Goal: Communication & Community: Answer question/provide support

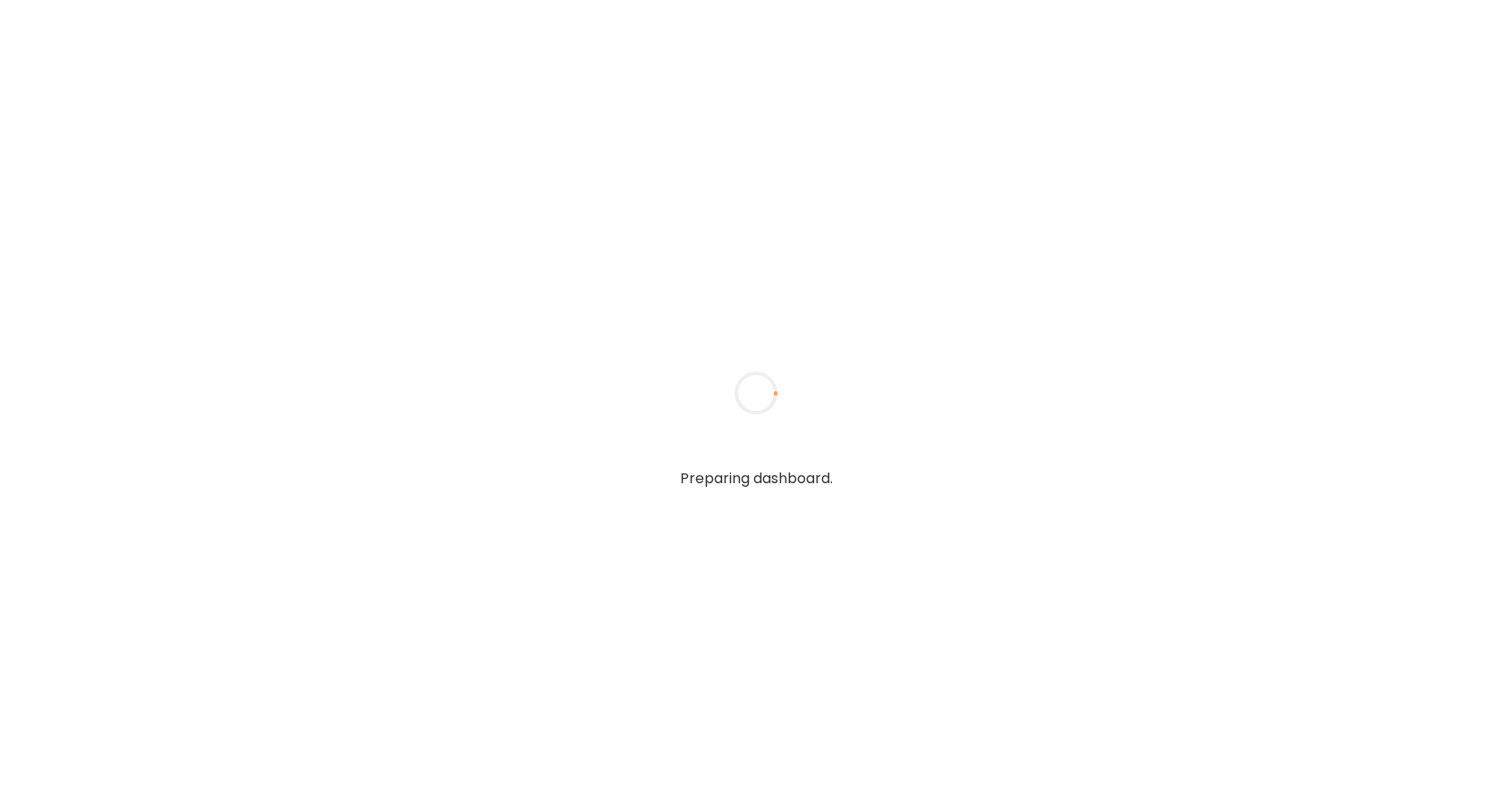
type textarea "**********"
type input "*****"
type input "**********"
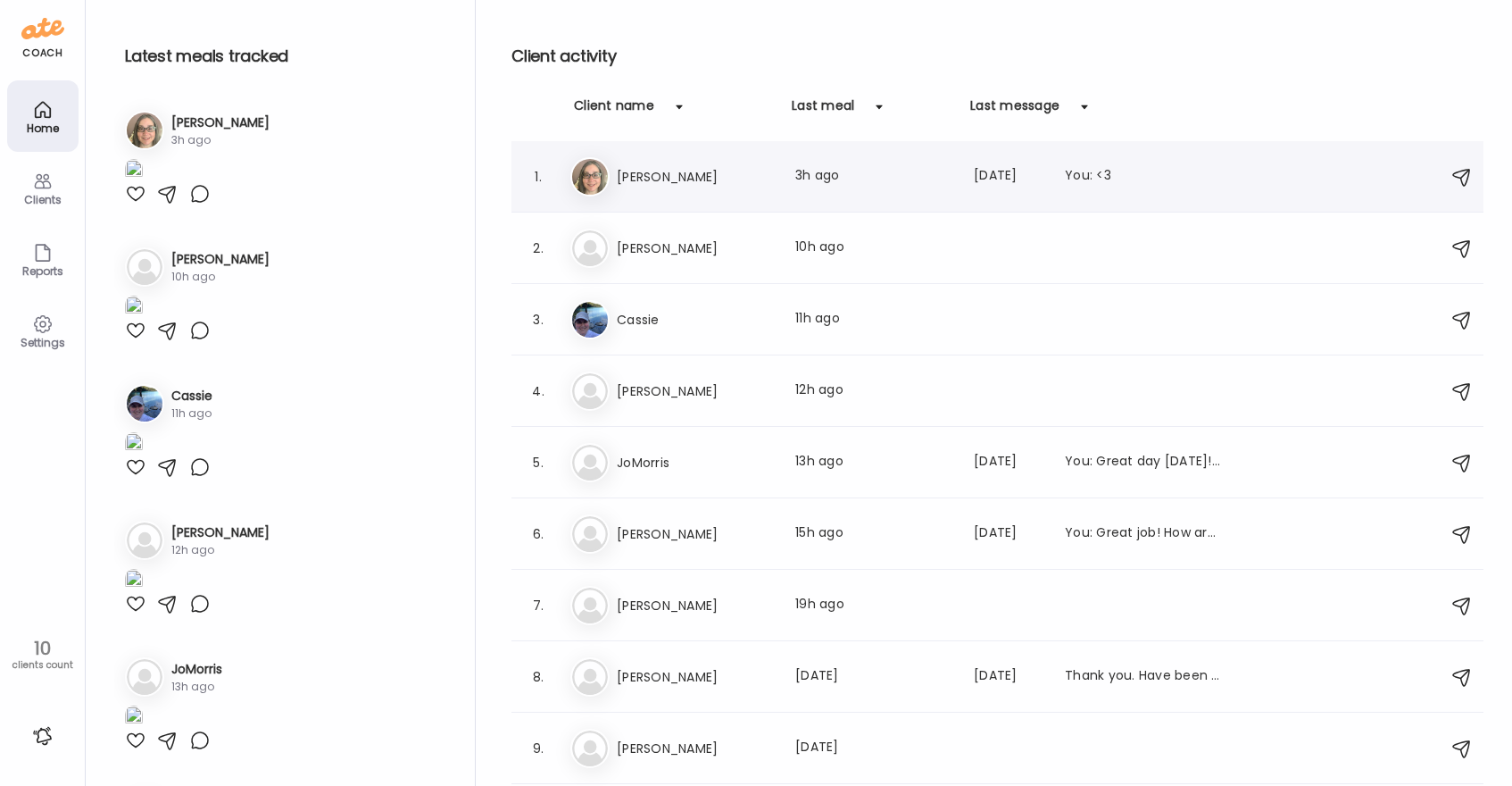
click at [677, 173] on h3 "[PERSON_NAME]" at bounding box center [695, 177] width 157 height 22
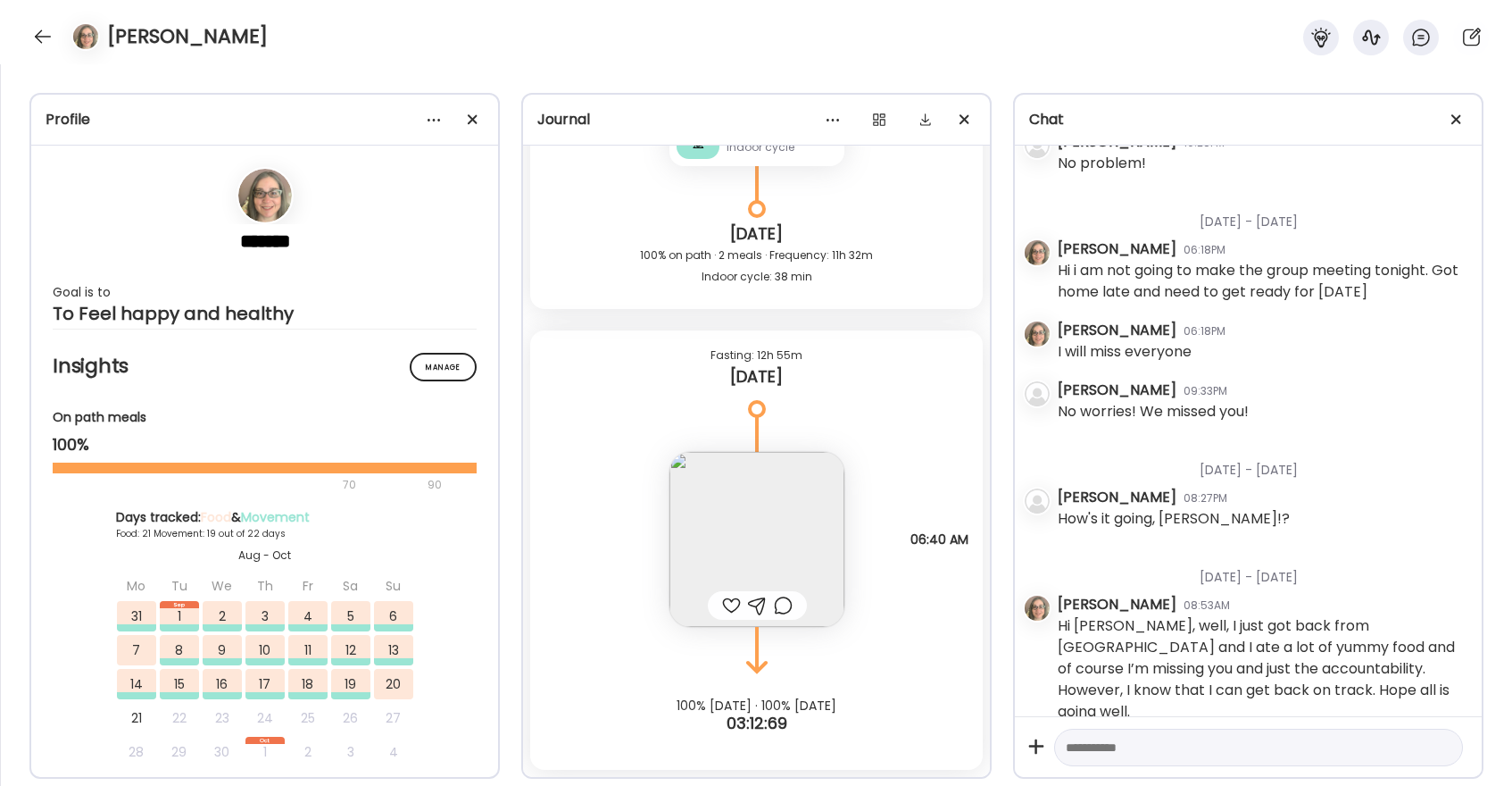
scroll to position [36363, 0]
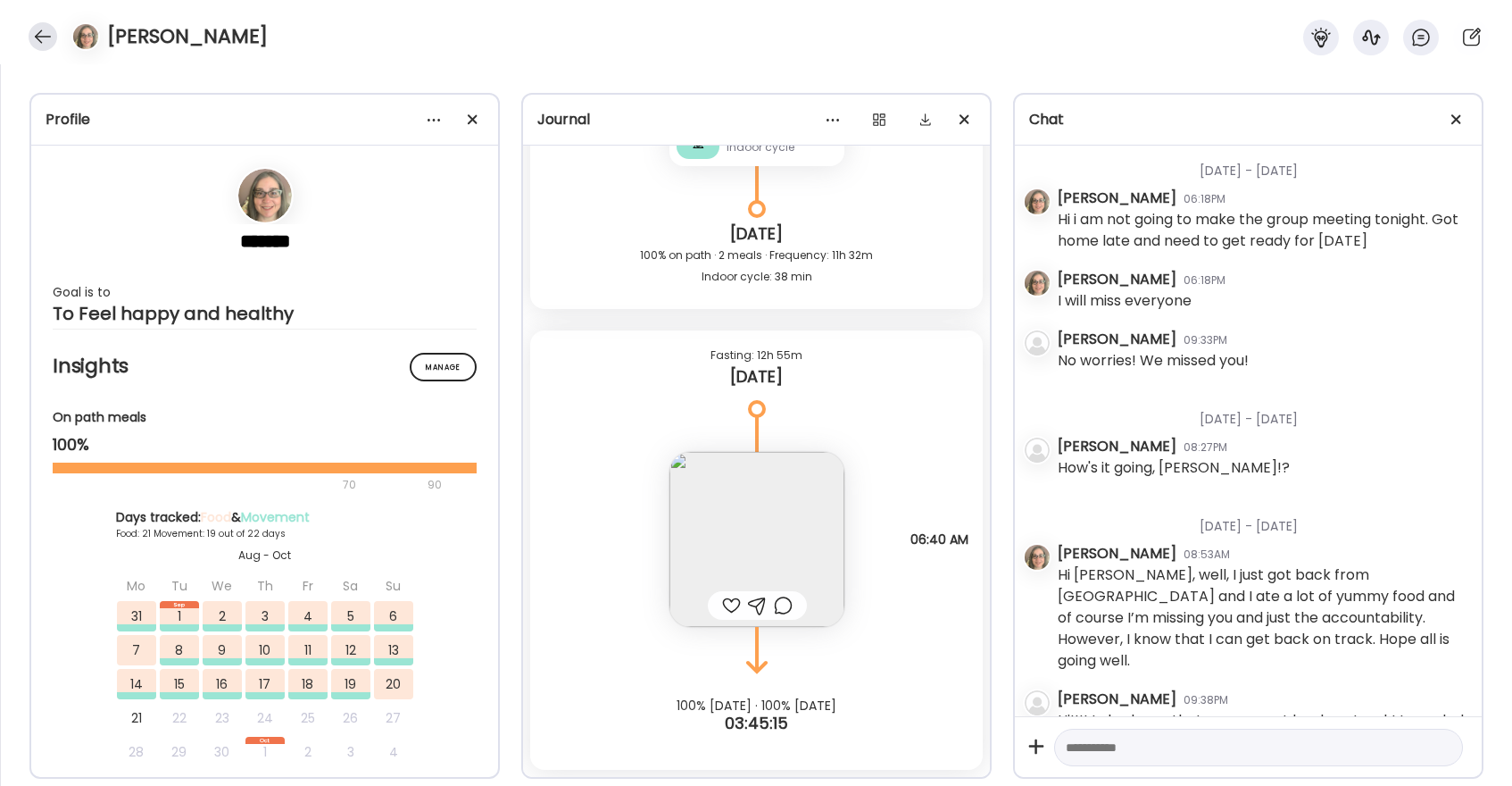
click at [43, 32] on div at bounding box center [43, 37] width 29 height 29
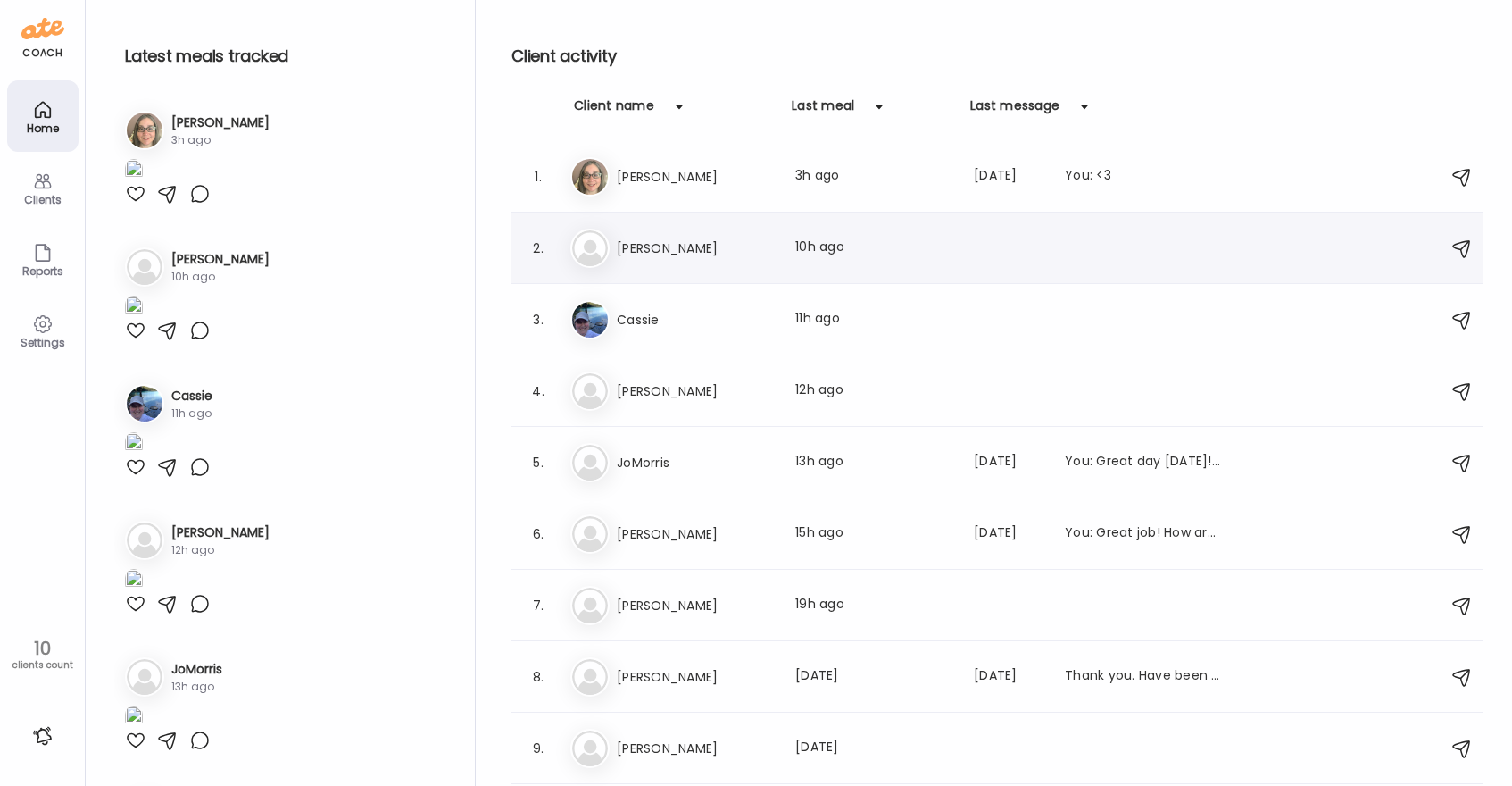
click at [696, 260] on div "So [PERSON_NAME] Last meal: 10h ago" at bounding box center [999, 248] width 860 height 40
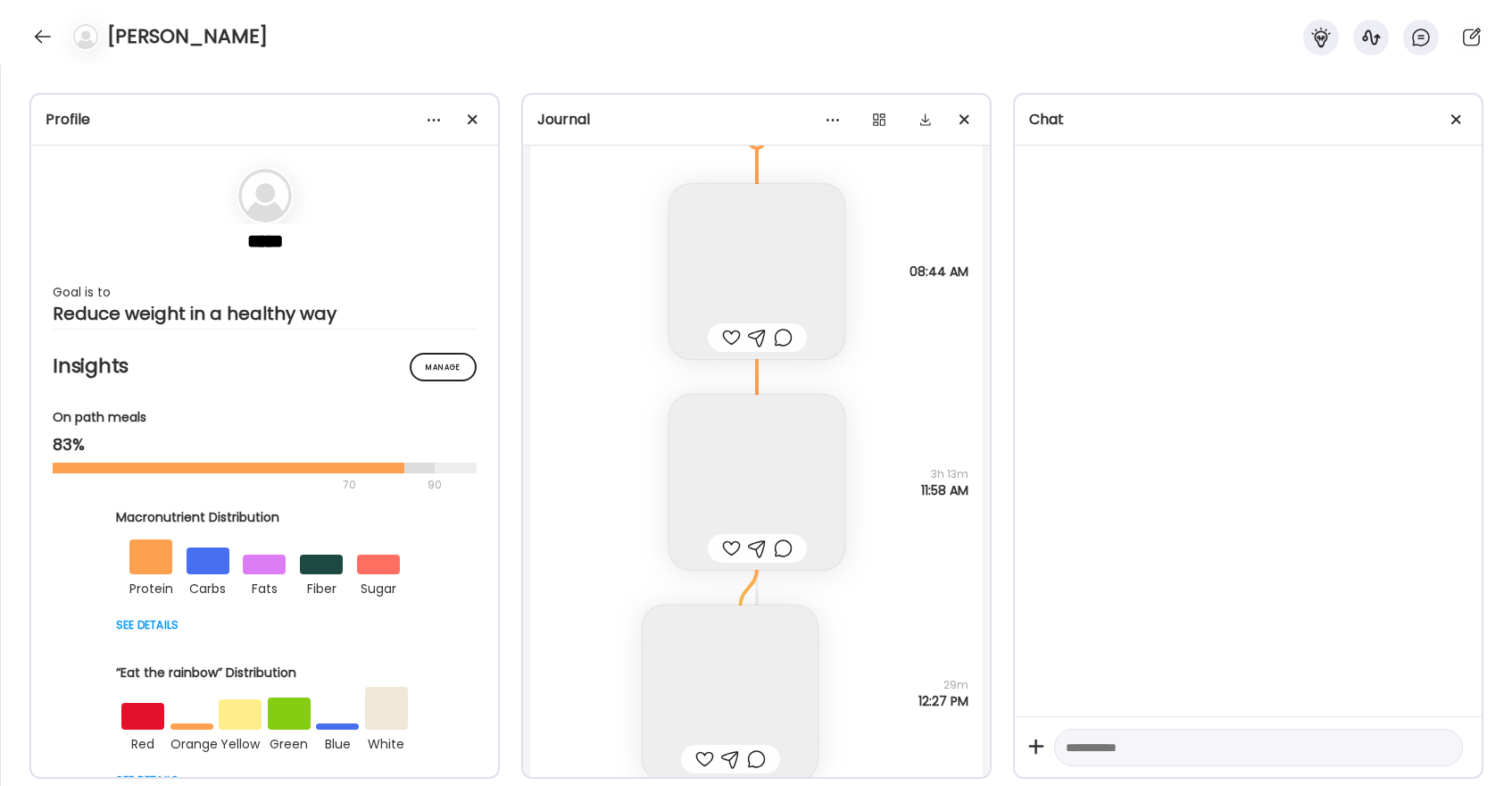
scroll to position [19144, 0]
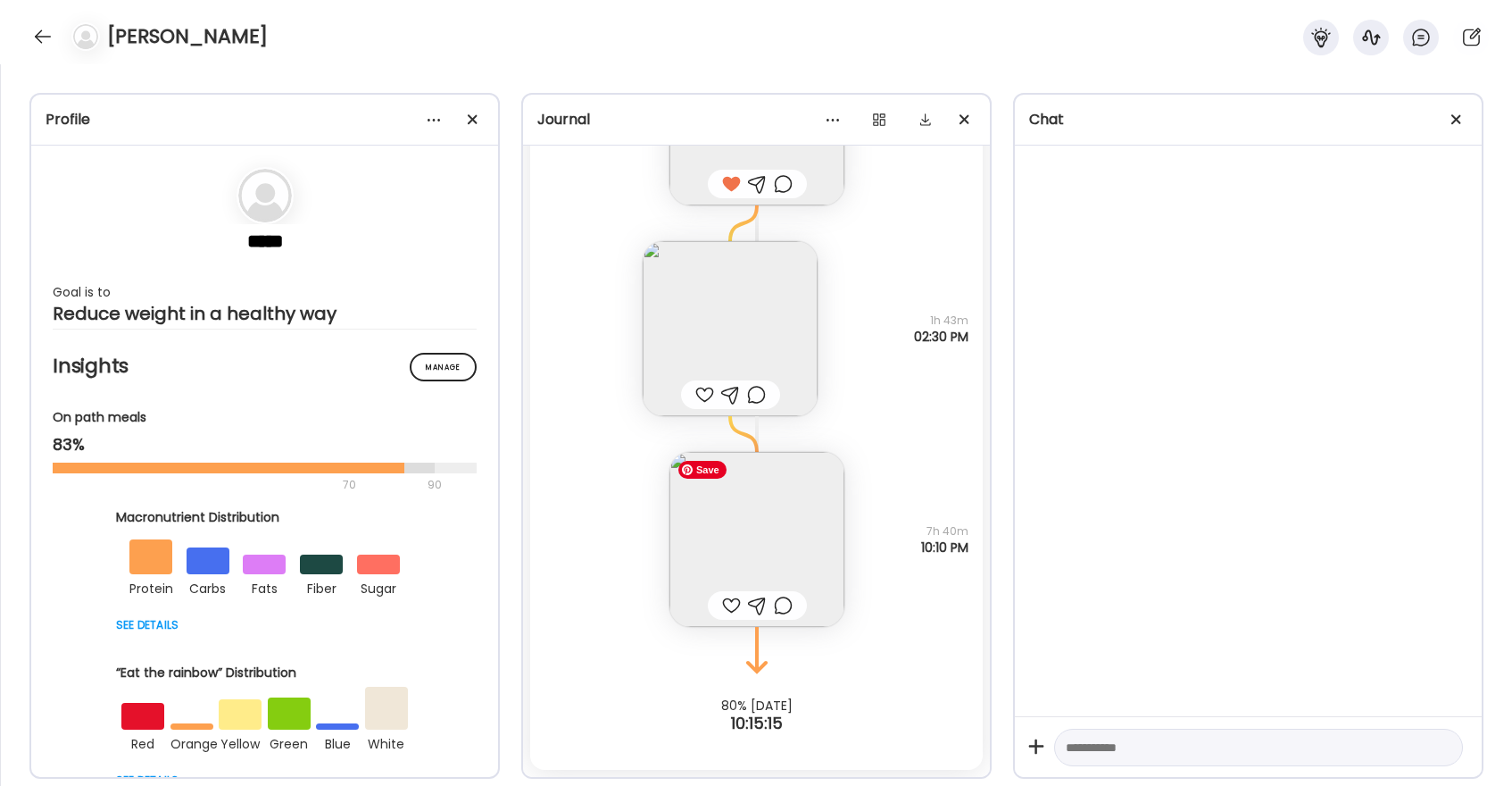
click at [772, 552] on img at bounding box center [756, 539] width 175 height 175
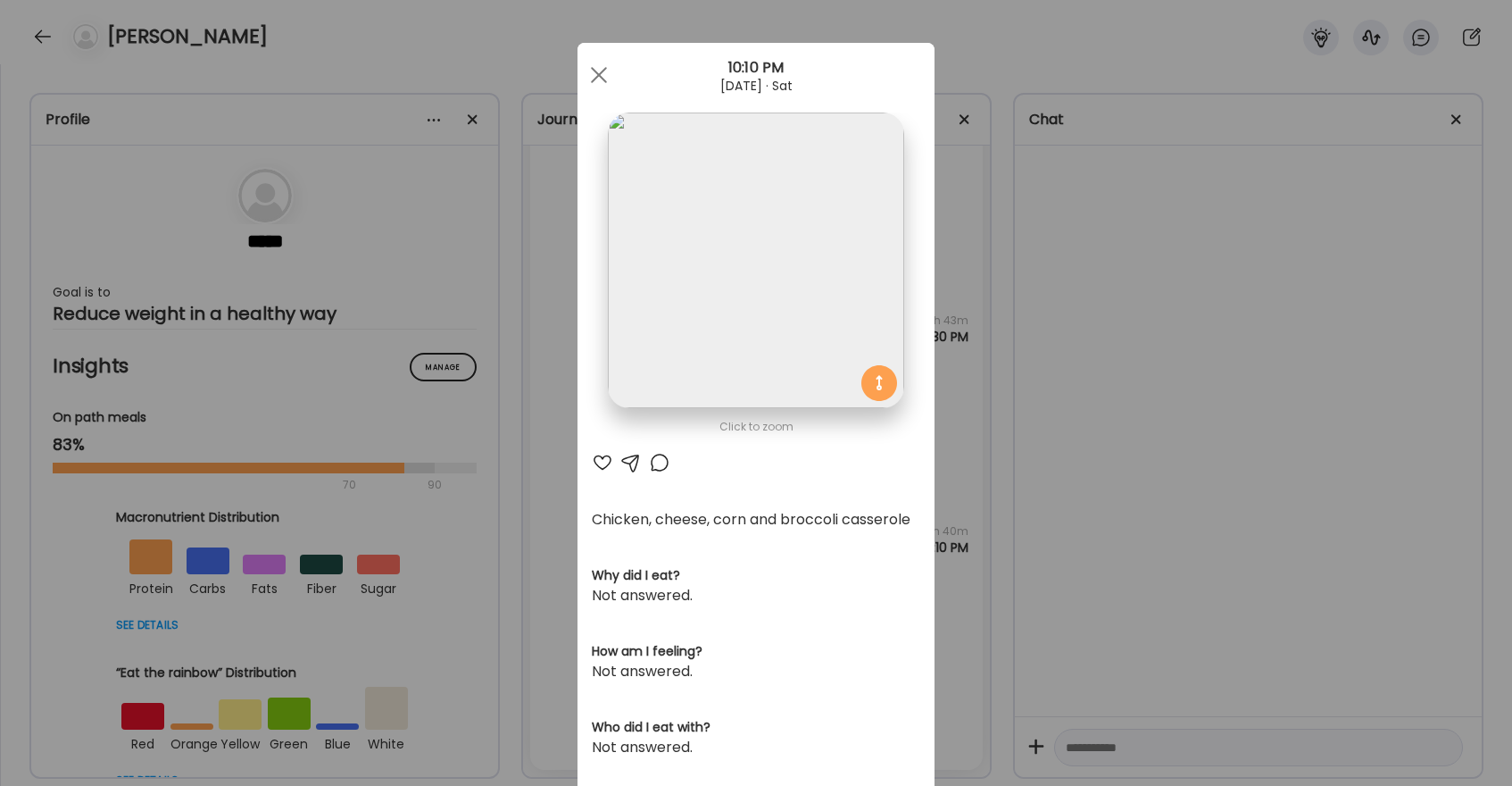
click at [609, 460] on div at bounding box center [603, 462] width 22 height 22
click at [597, 77] on span at bounding box center [599, 75] width 16 height 16
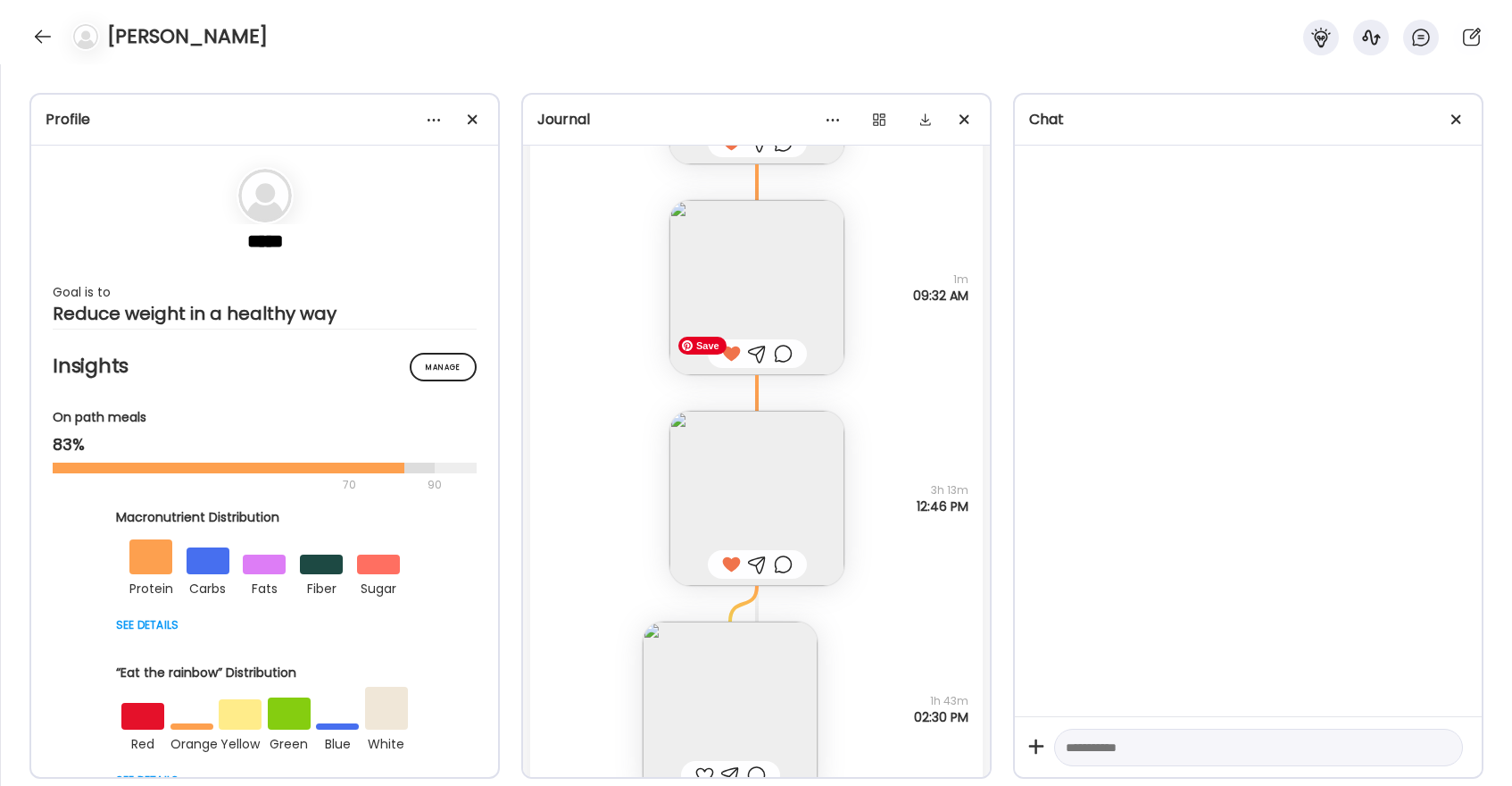
scroll to position [18753, 0]
click at [41, 32] on div at bounding box center [43, 37] width 29 height 29
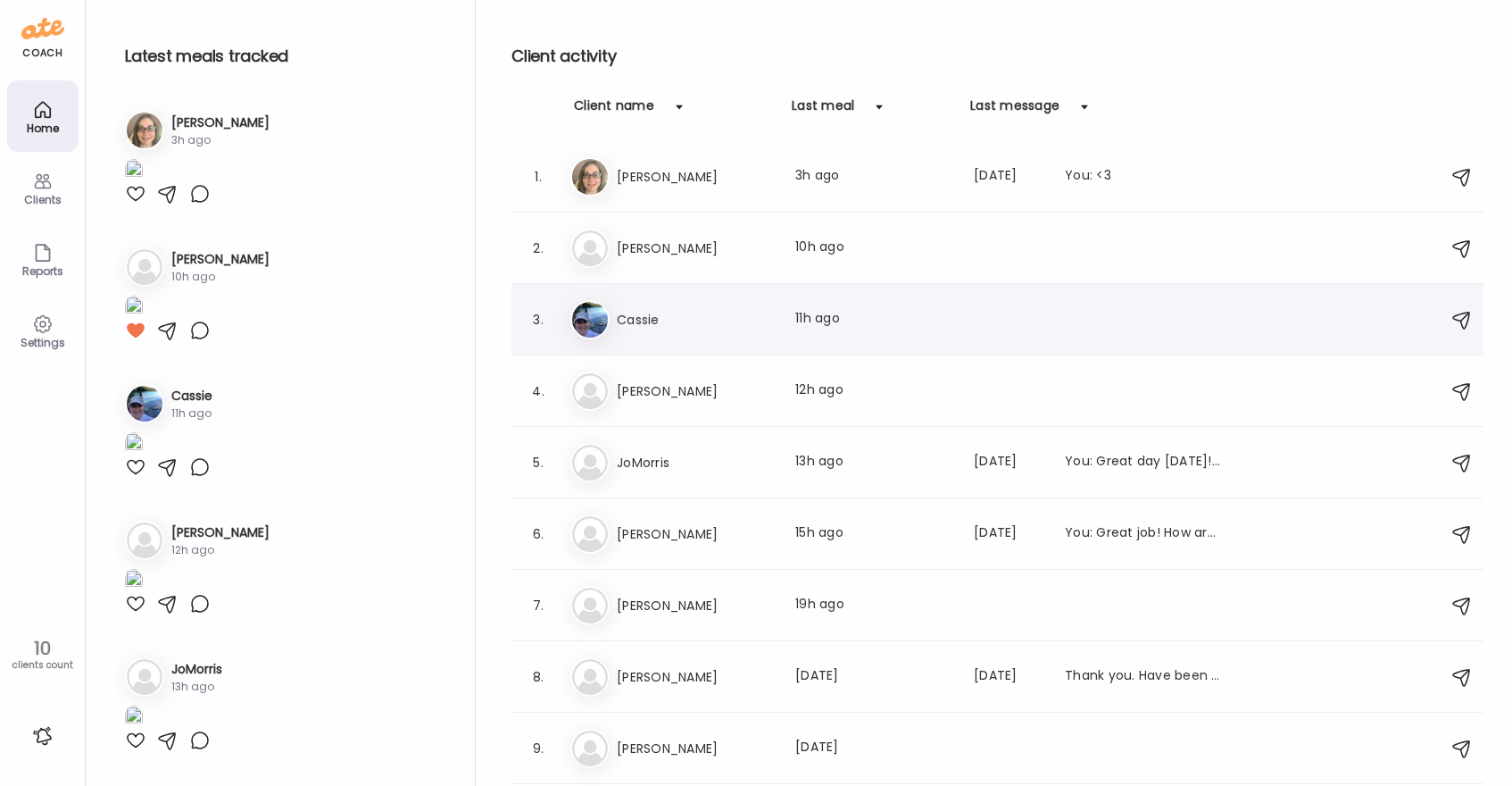
click at [727, 321] on h3 "Cassie" at bounding box center [695, 320] width 157 height 22
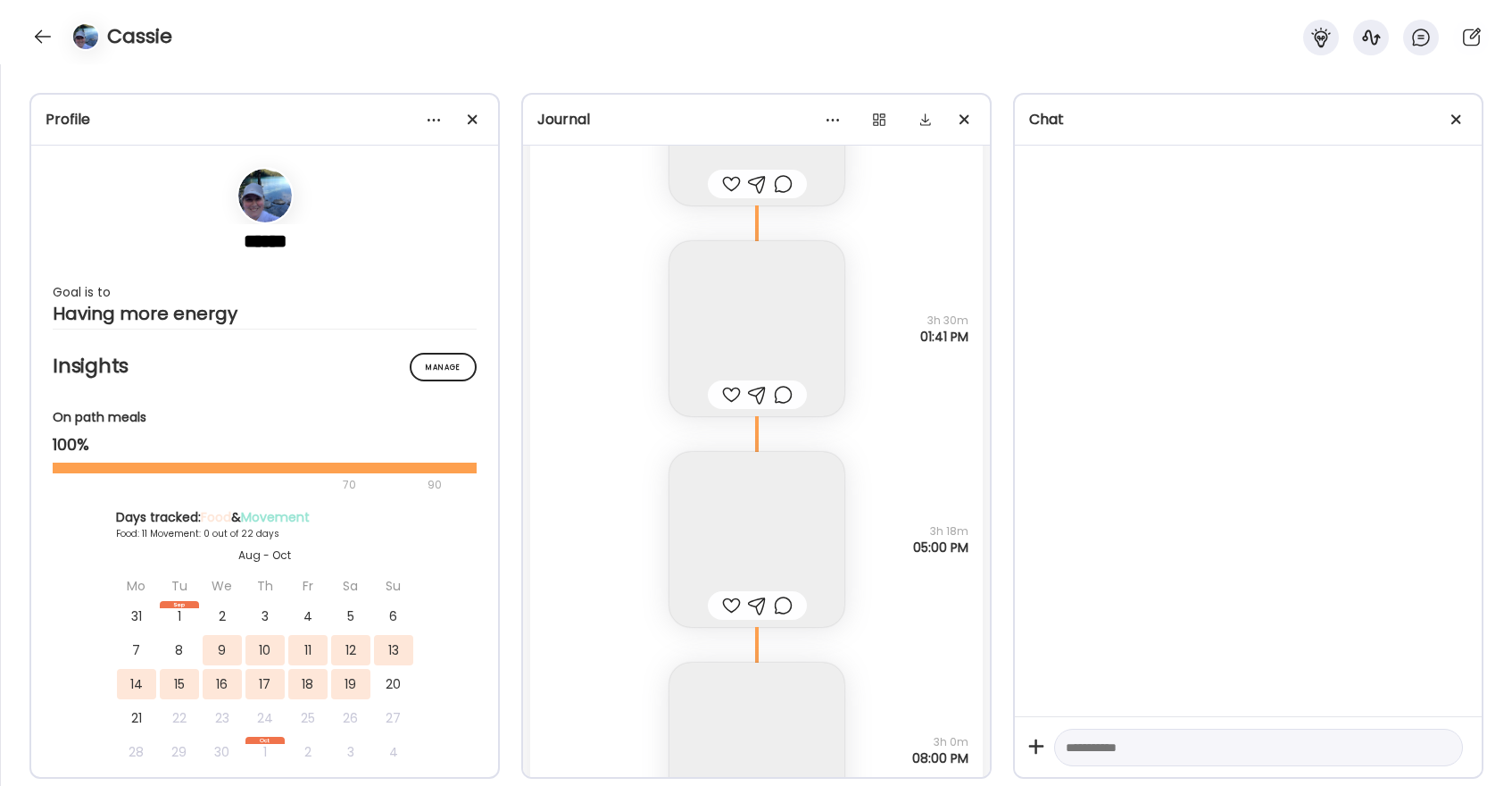
scroll to position [9841, 0]
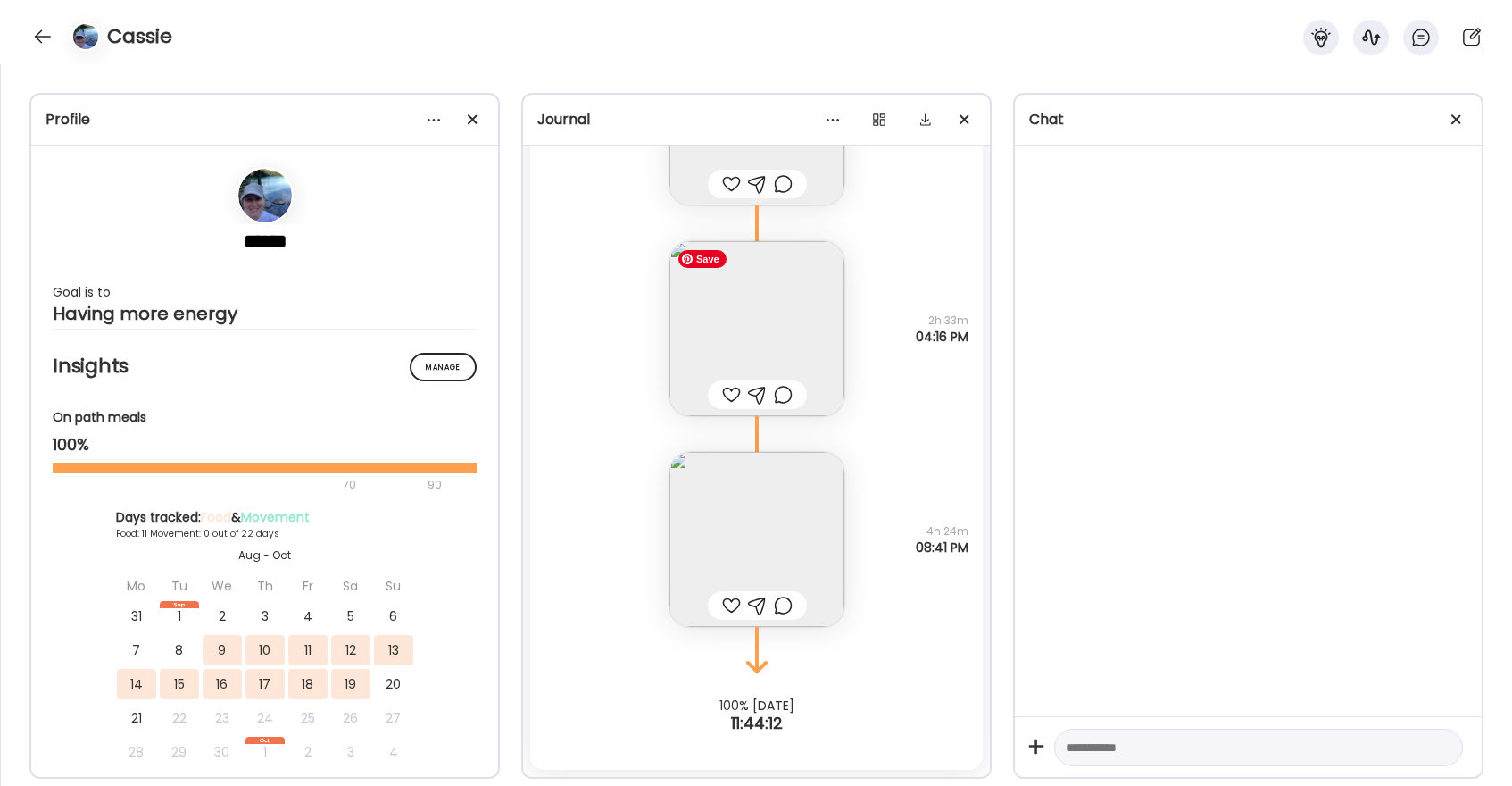
click at [757, 336] on img at bounding box center [756, 329] width 175 height 175
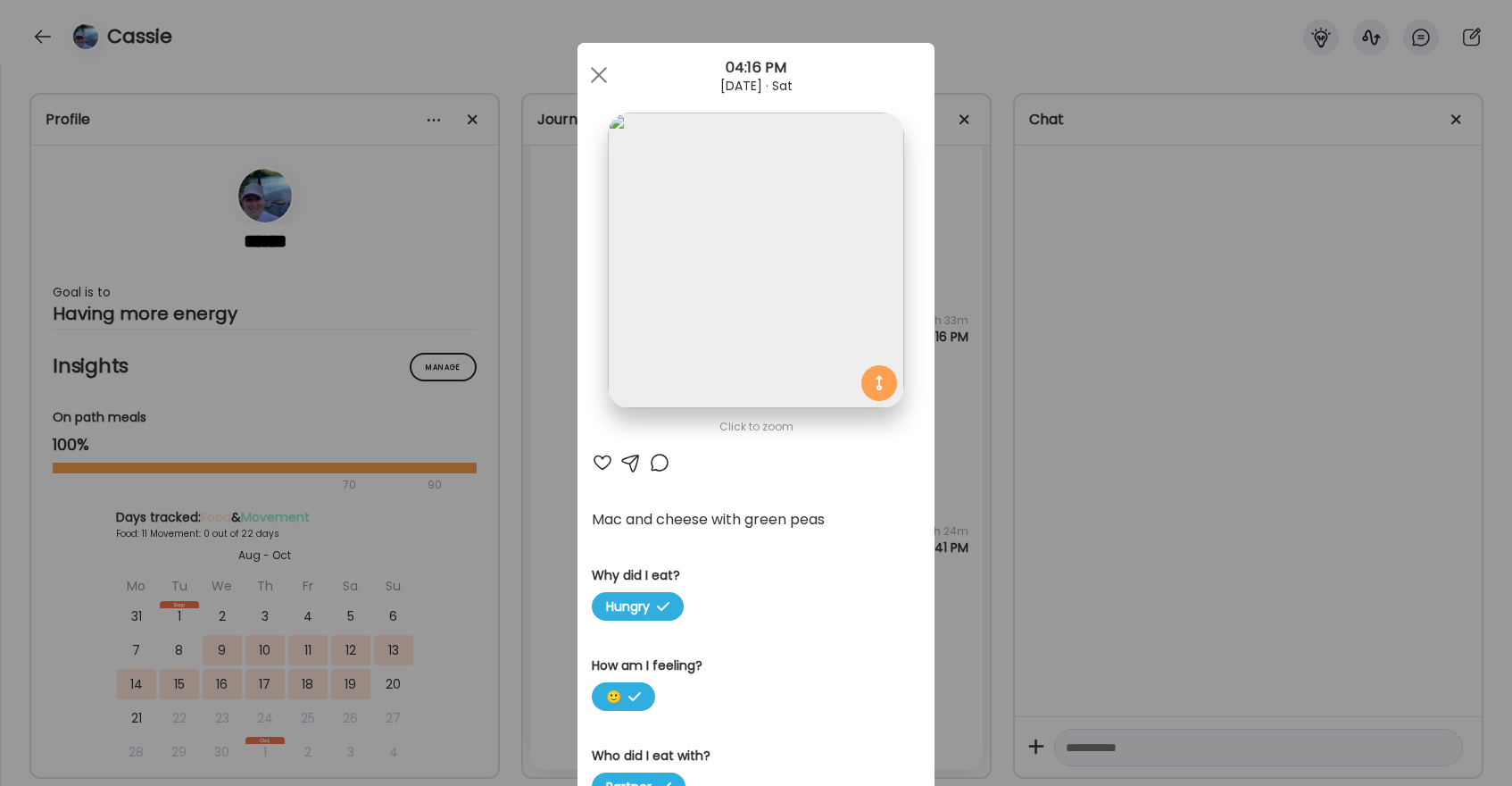
click at [605, 461] on div at bounding box center [603, 462] width 22 height 22
click at [601, 76] on span at bounding box center [599, 75] width 16 height 16
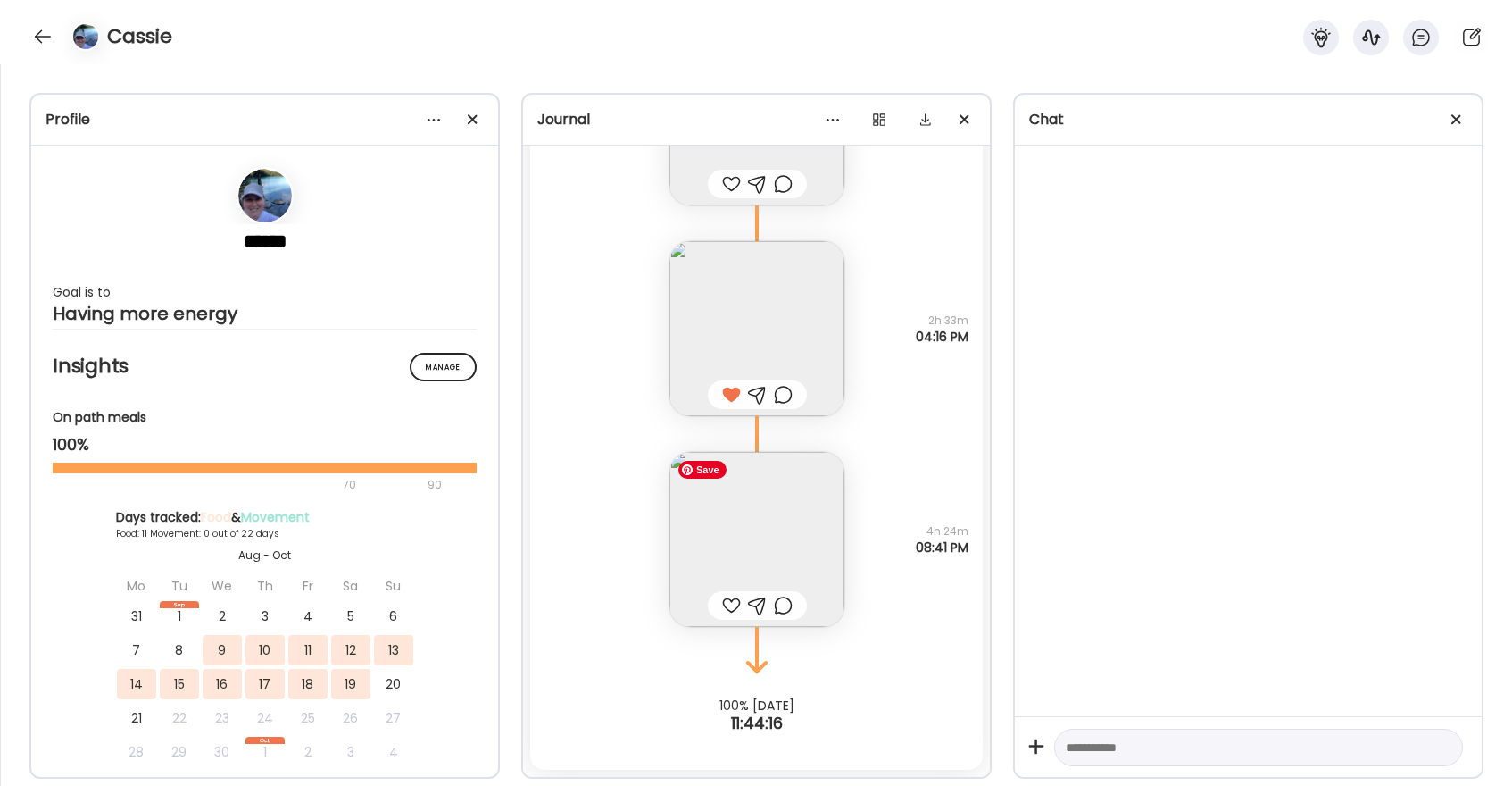
click at [789, 494] on img at bounding box center [756, 539] width 175 height 175
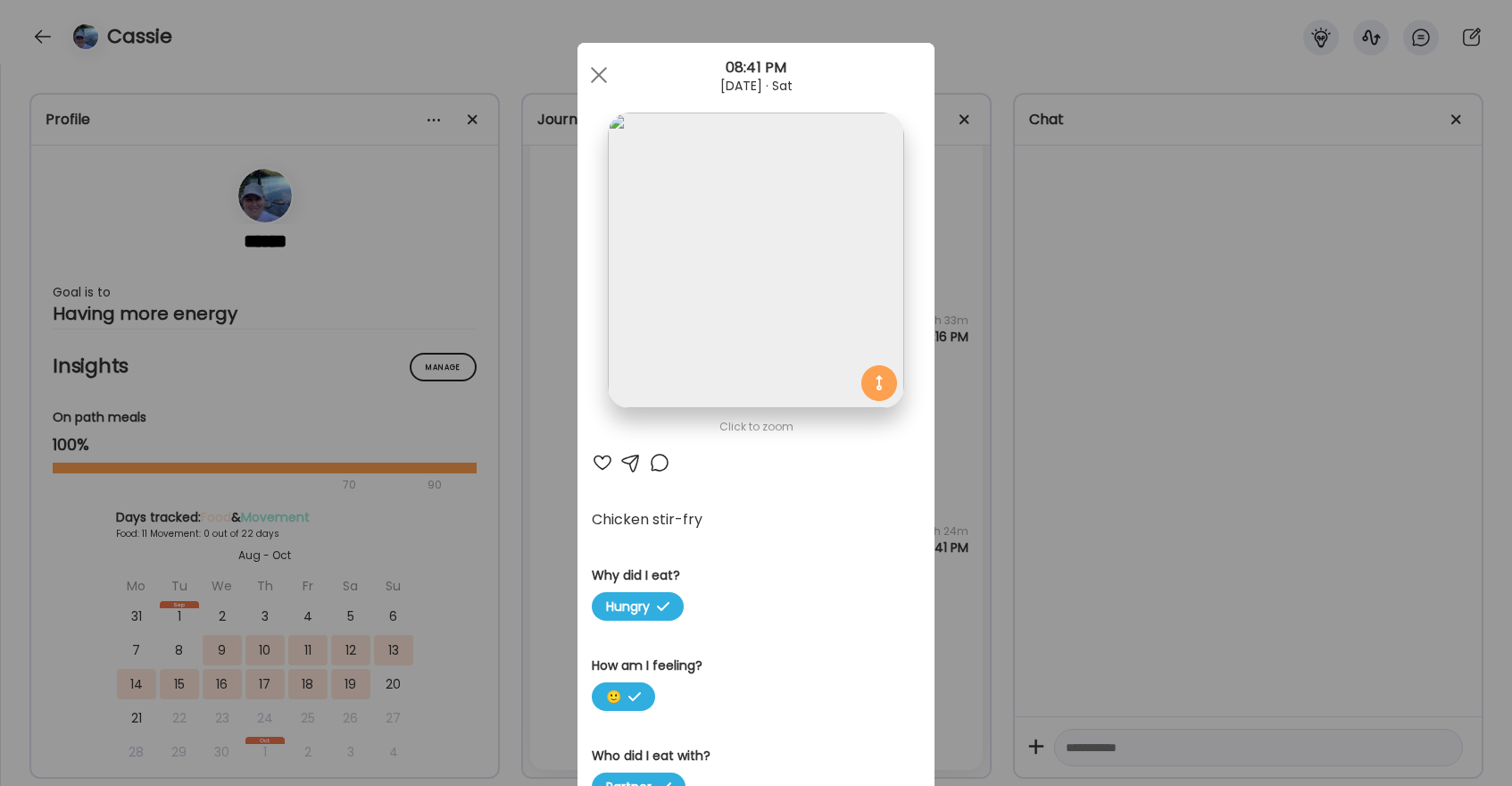
click at [606, 470] on div at bounding box center [603, 462] width 22 height 22
click at [654, 467] on div at bounding box center [660, 462] width 22 height 22
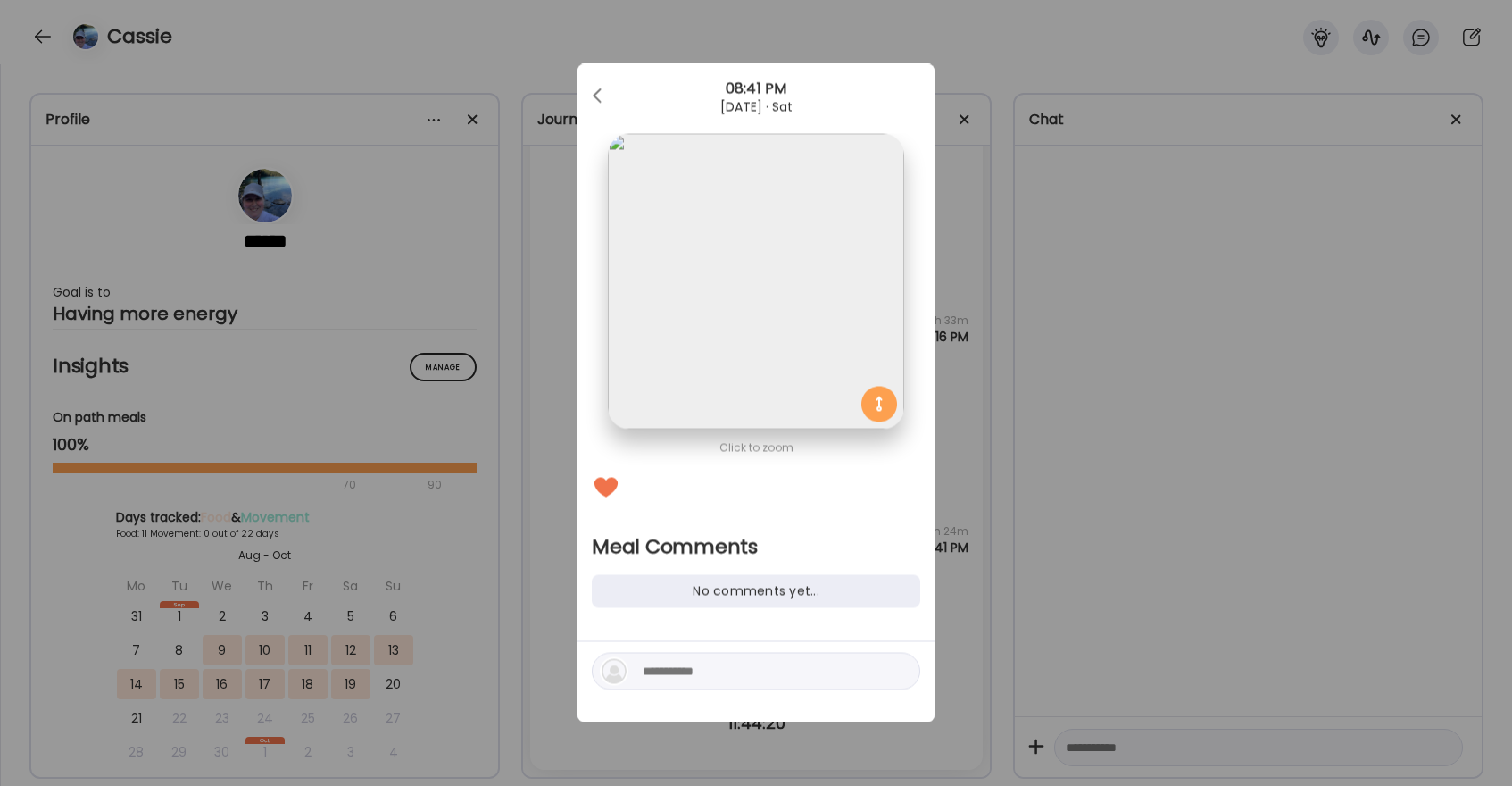
click at [668, 674] on textarea at bounding box center [763, 671] width 241 height 22
type textarea "********"
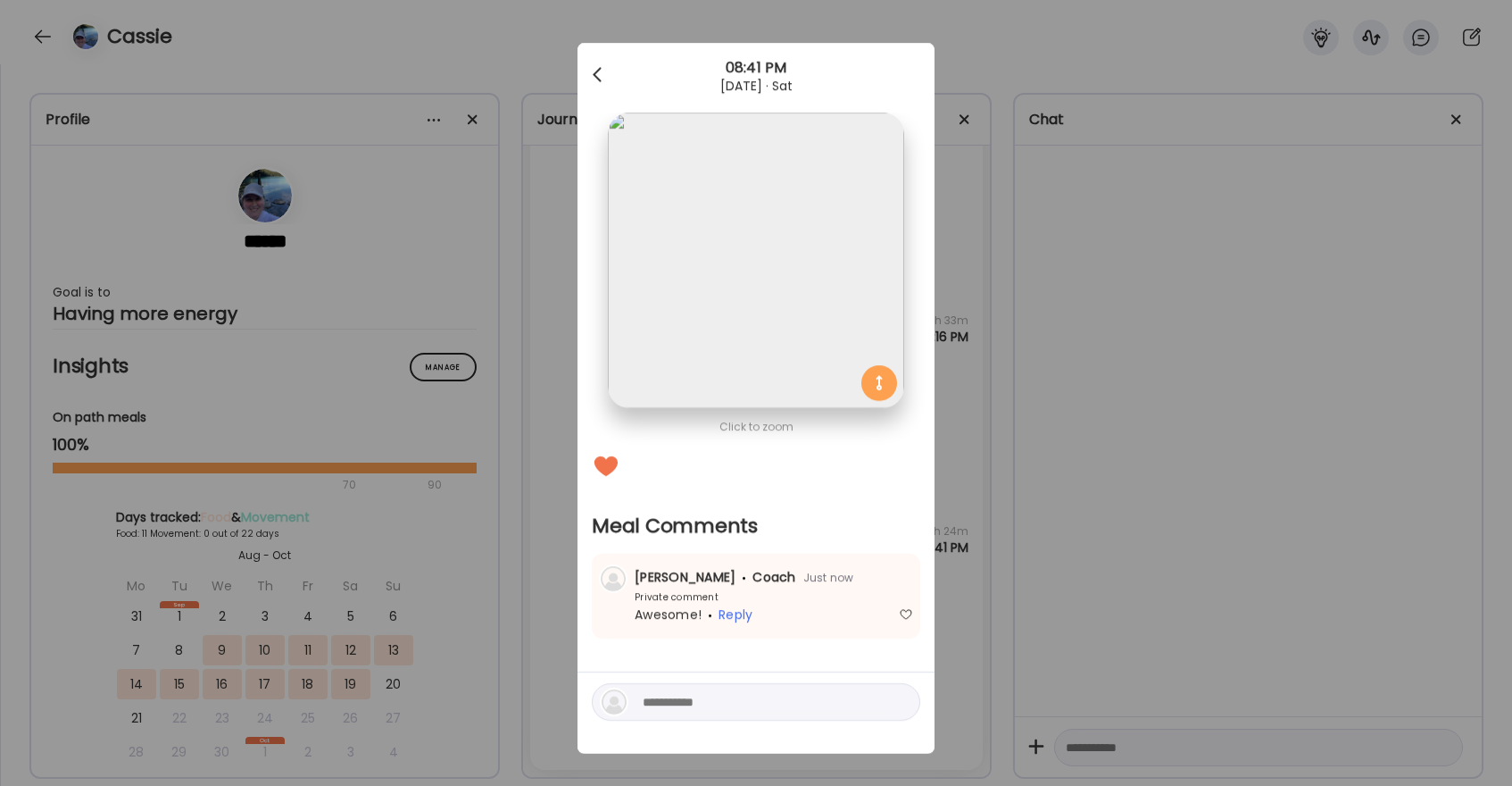
click at [606, 71] on div at bounding box center [599, 75] width 36 height 36
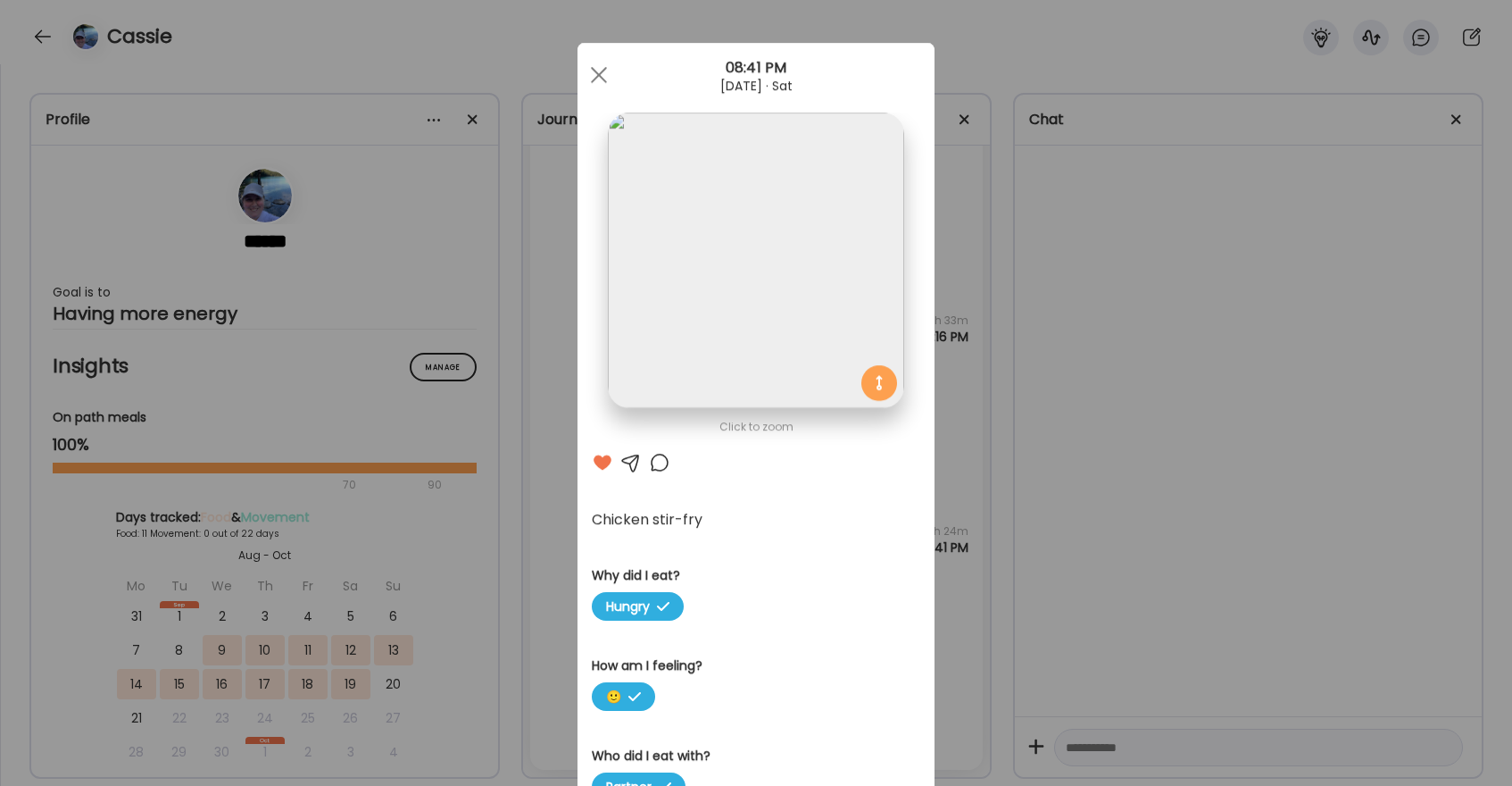
click at [606, 71] on div at bounding box center [599, 75] width 36 height 36
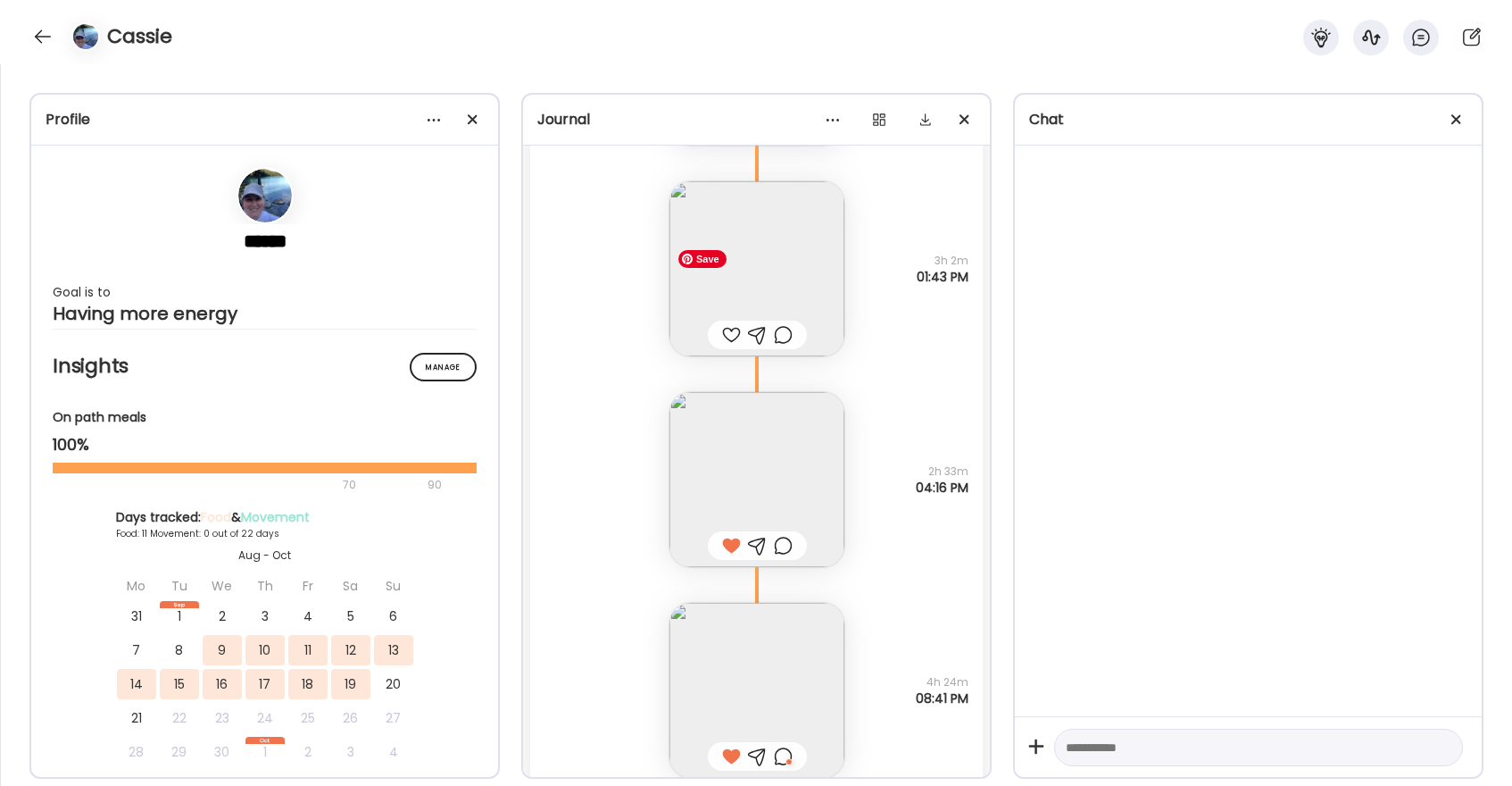
scroll to position [9688, 0]
click at [733, 340] on div at bounding box center [731, 336] width 19 height 22
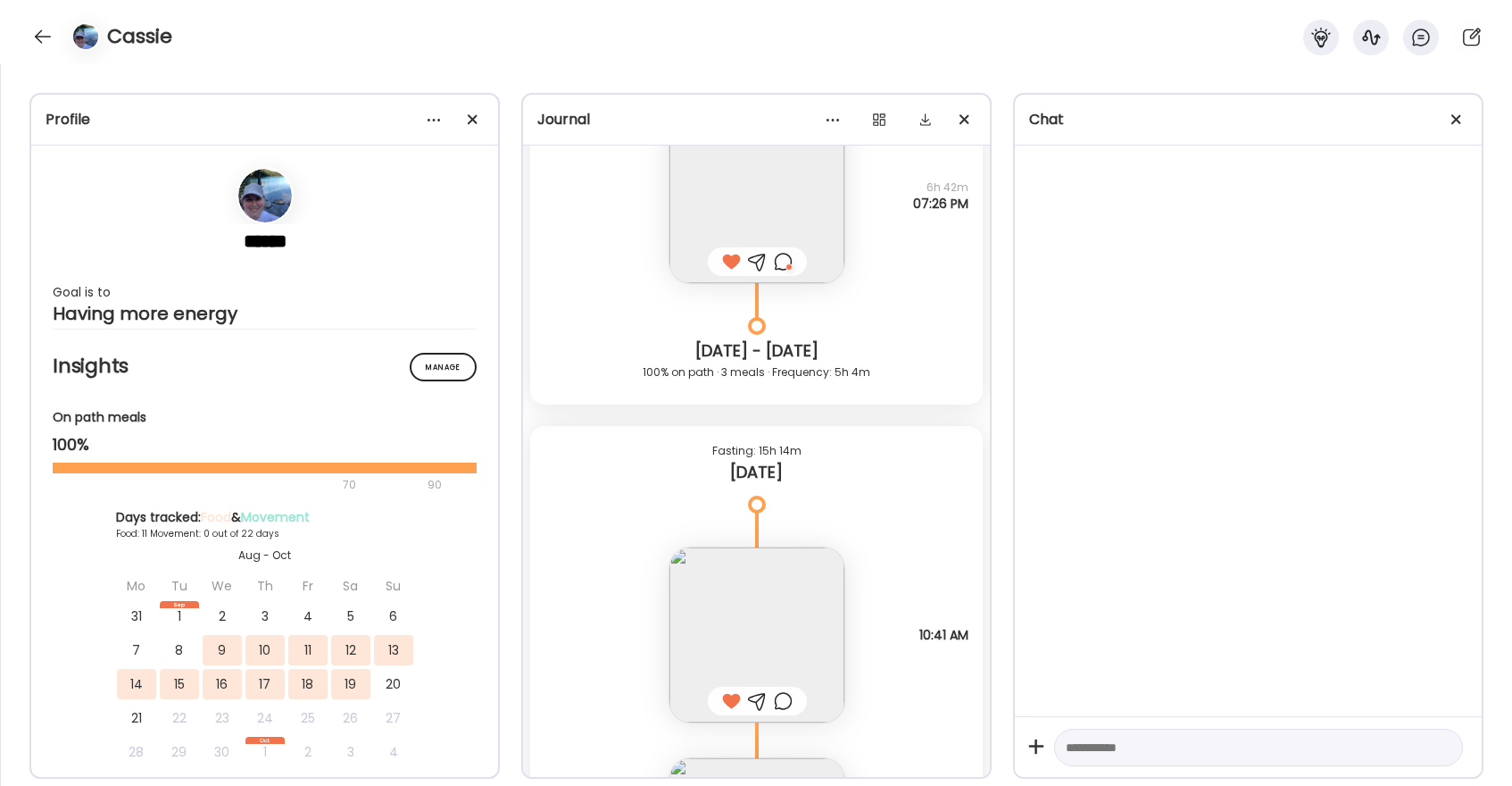
scroll to position [9112, 0]
click at [50, 41] on div at bounding box center [43, 37] width 29 height 29
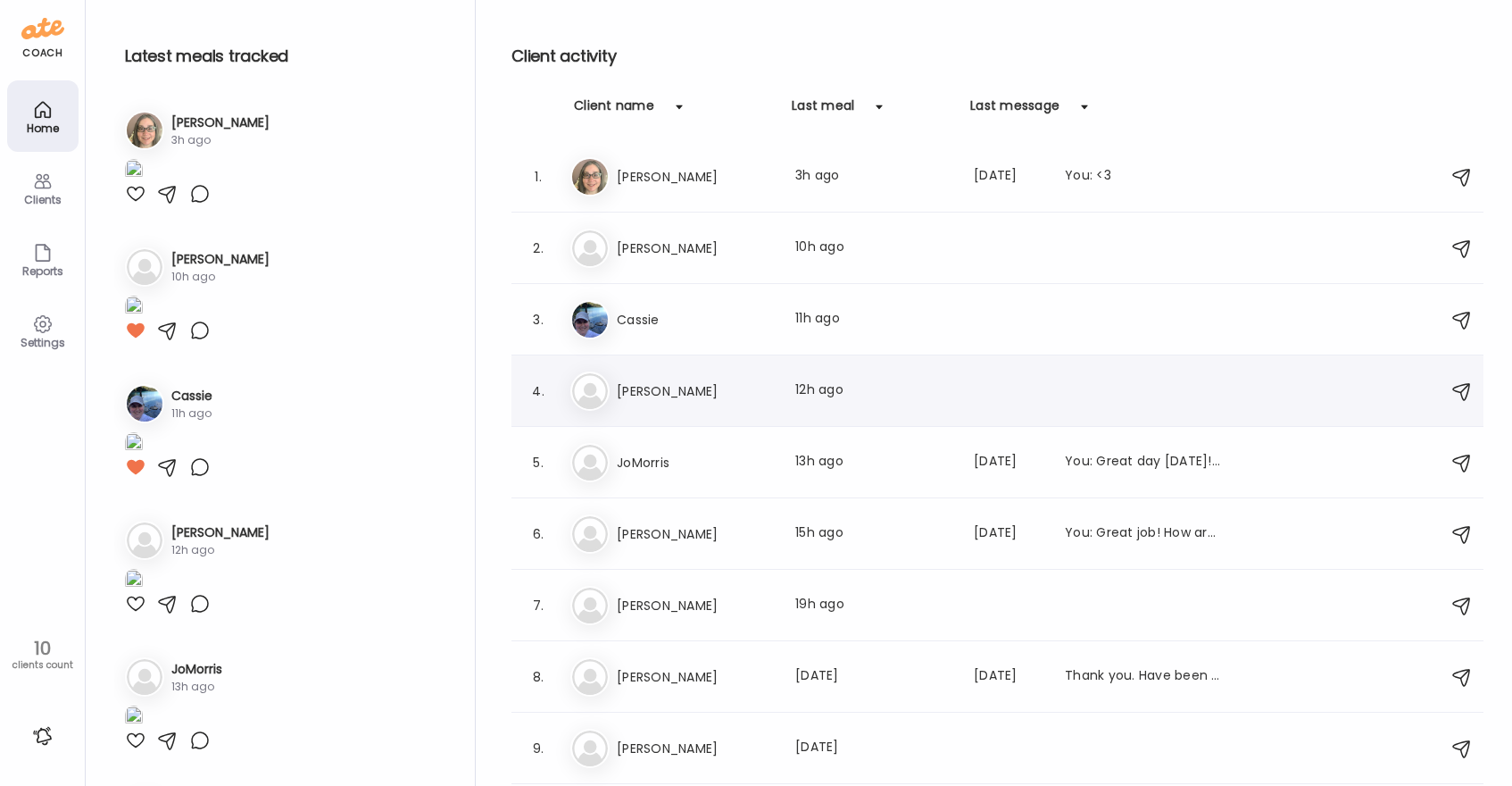
click at [684, 390] on h3 "[PERSON_NAME]" at bounding box center [695, 391] width 157 height 22
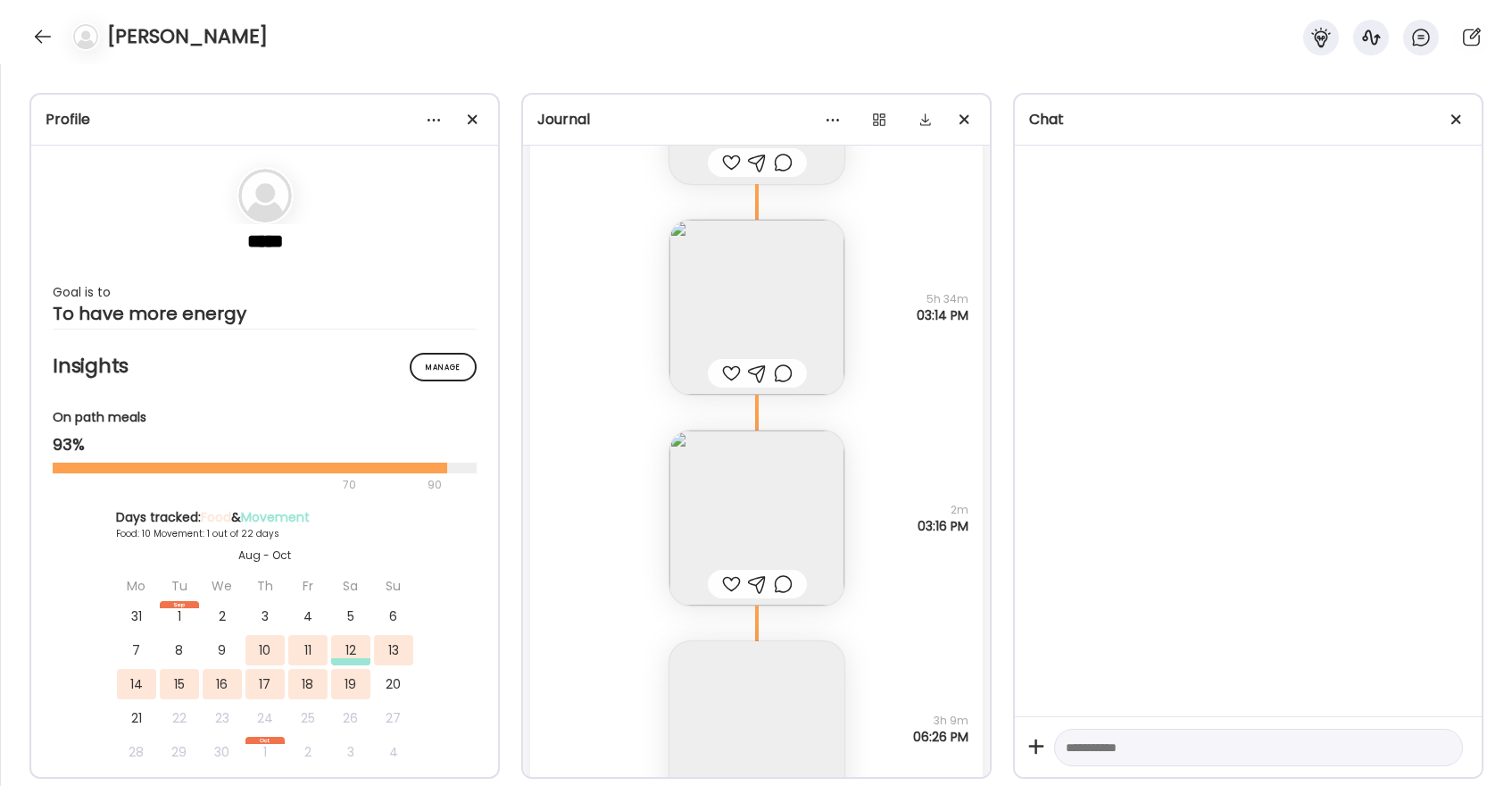
scroll to position [11569, 0]
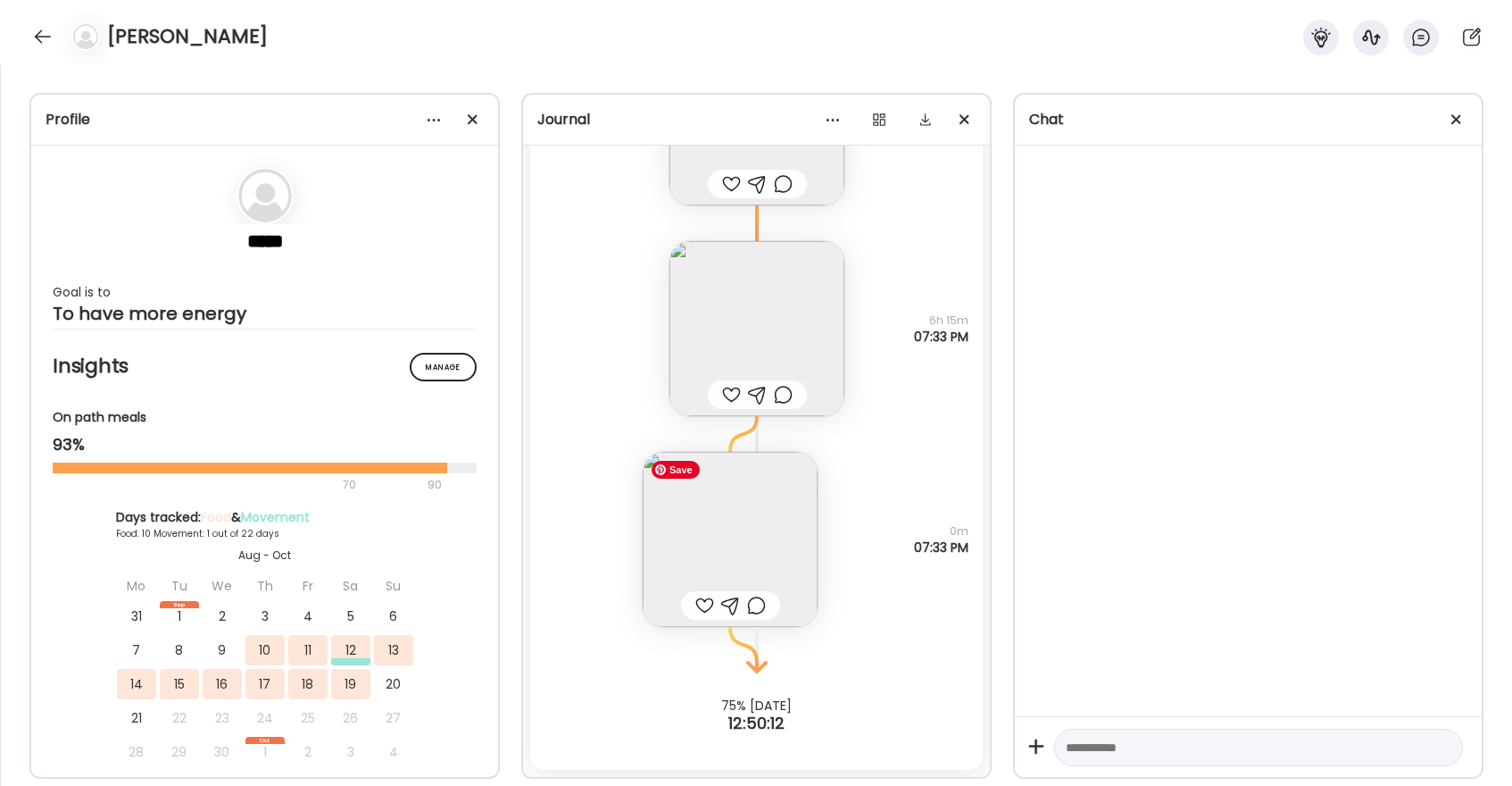
click at [742, 565] on img at bounding box center [729, 539] width 175 height 175
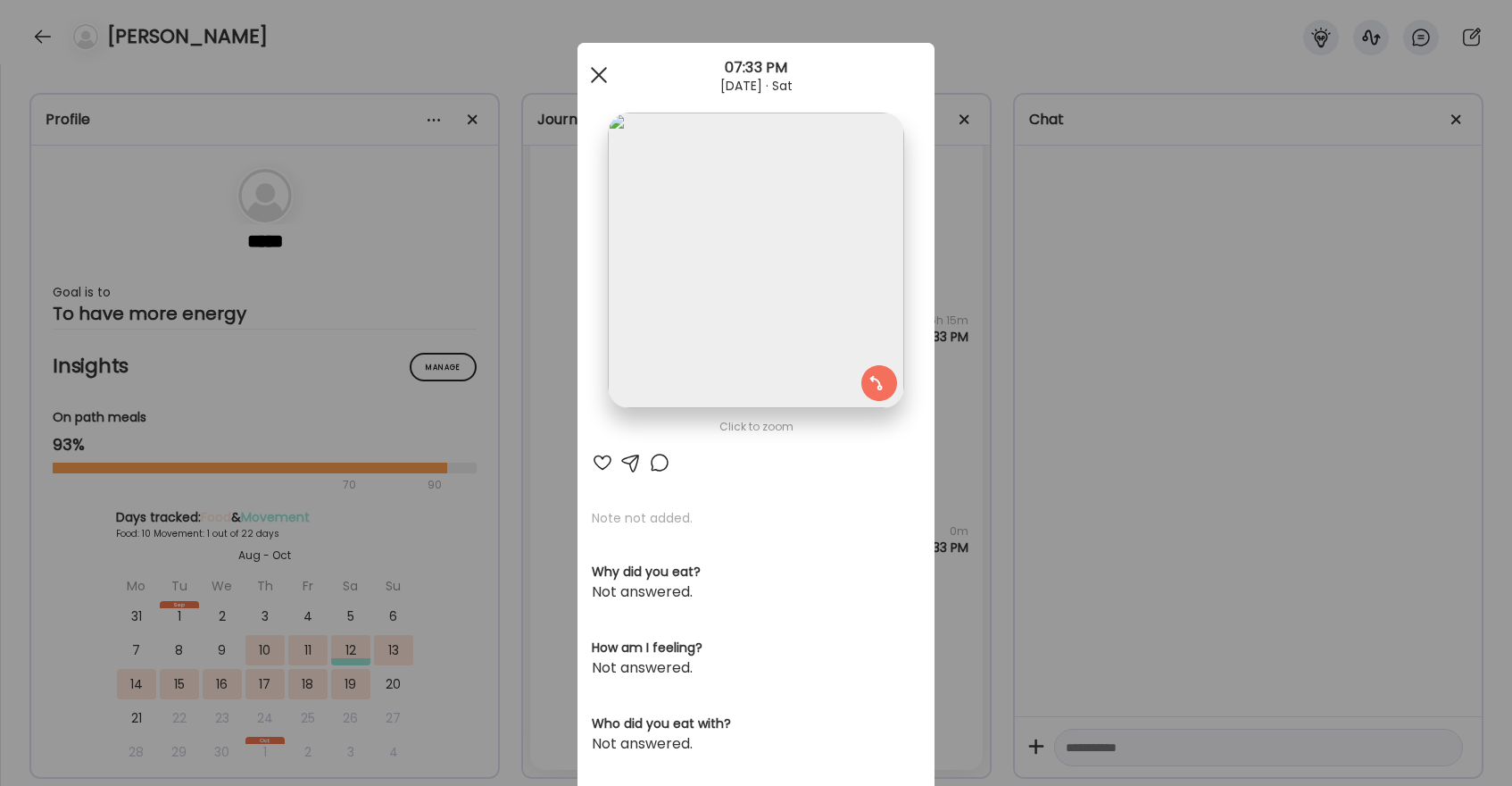
click at [606, 79] on div at bounding box center [599, 75] width 36 height 36
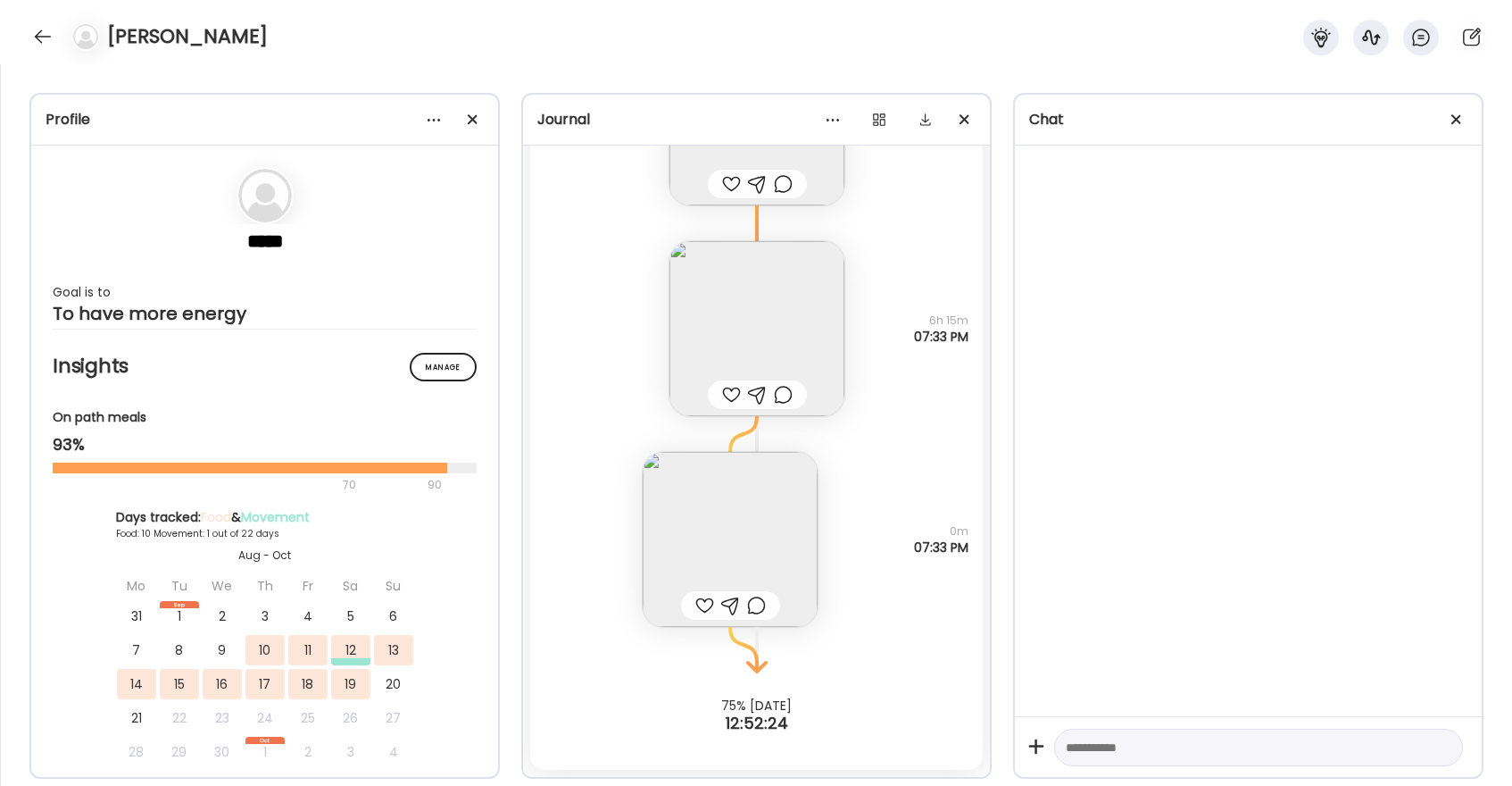
click at [733, 398] on div at bounding box center [731, 395] width 19 height 22
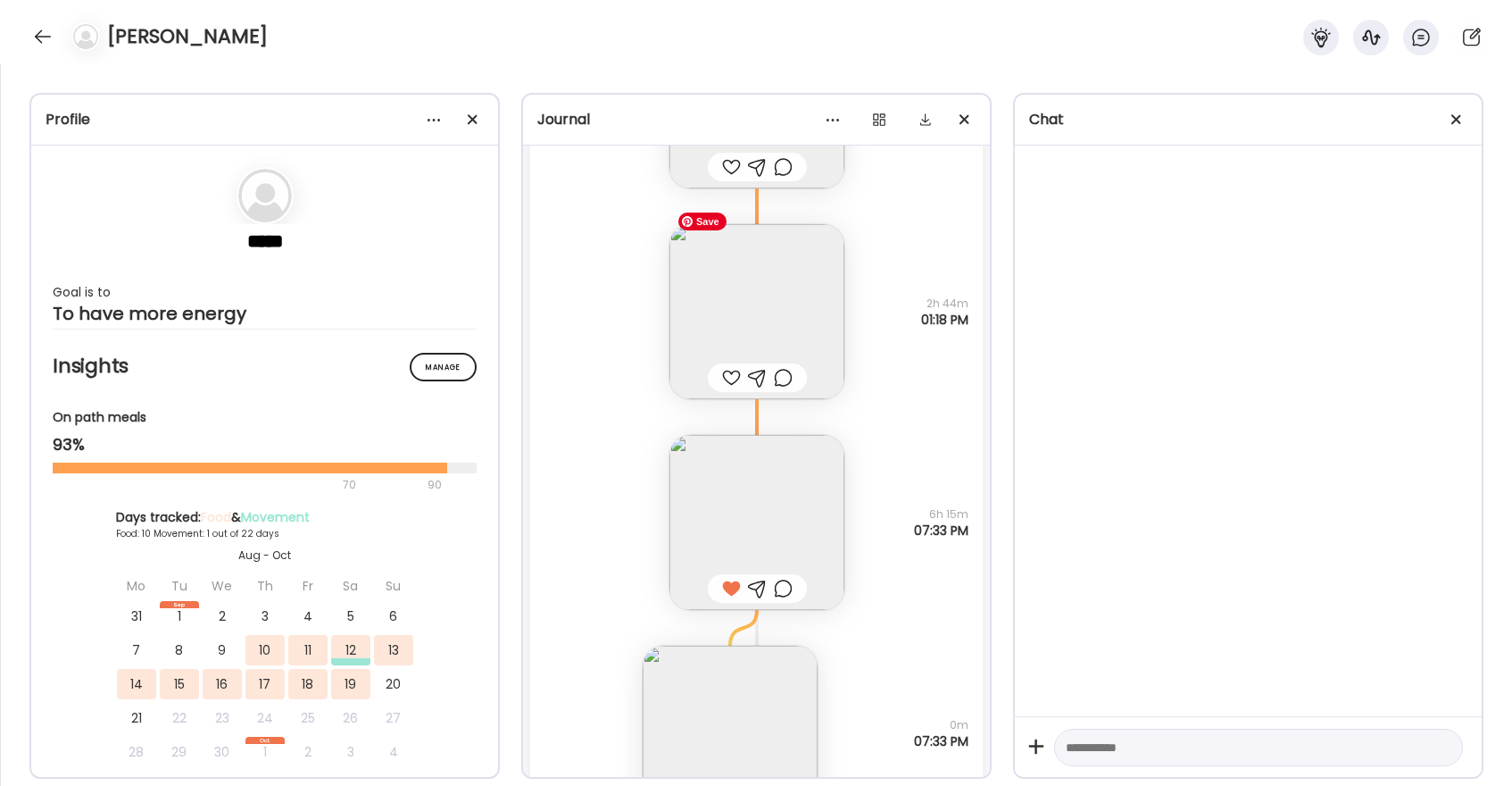
scroll to position [11368, 0]
click at [729, 383] on div at bounding box center [731, 385] width 19 height 22
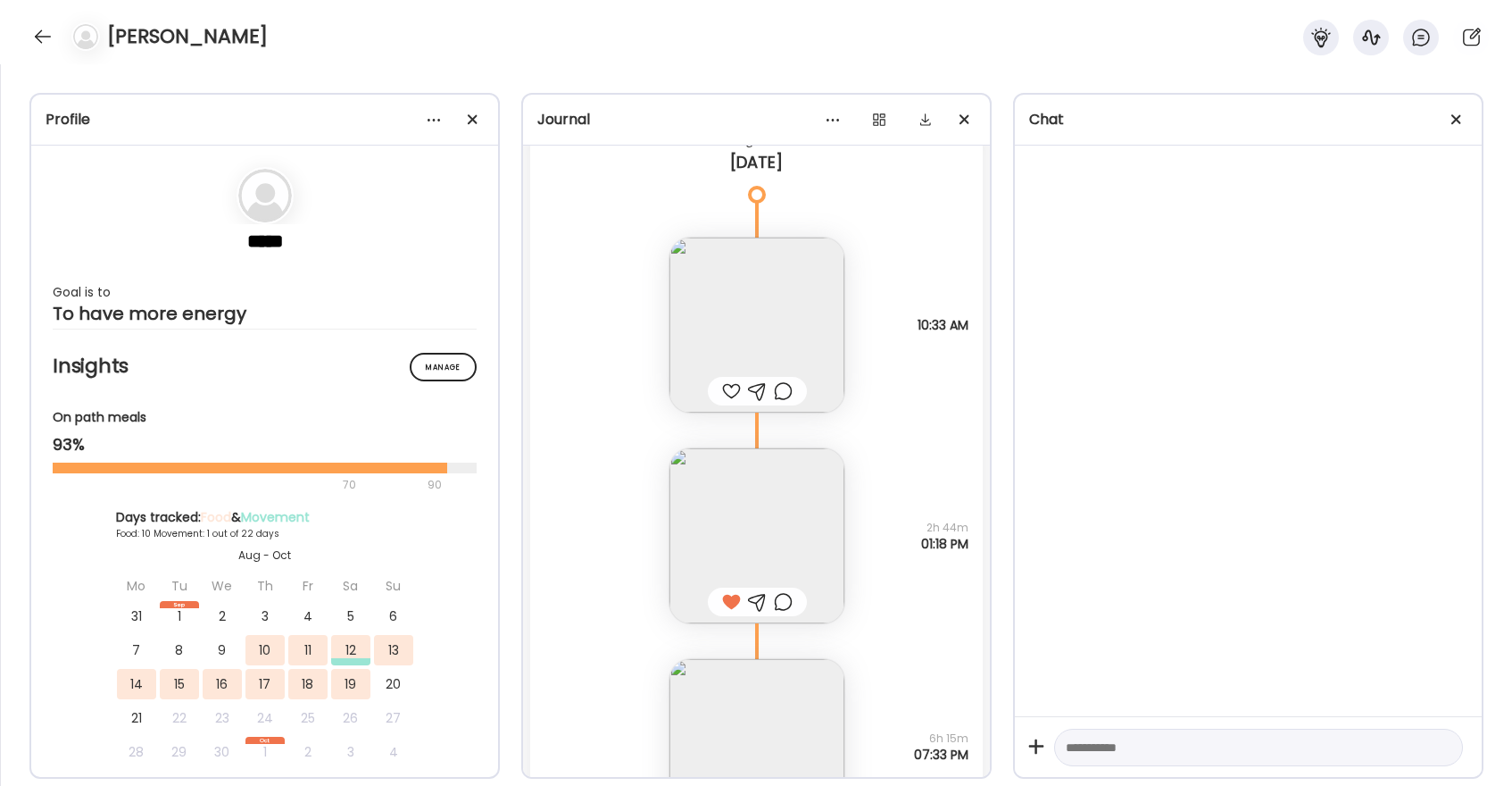
scroll to position [11152, 0]
click at [728, 312] on img at bounding box center [756, 323] width 175 height 175
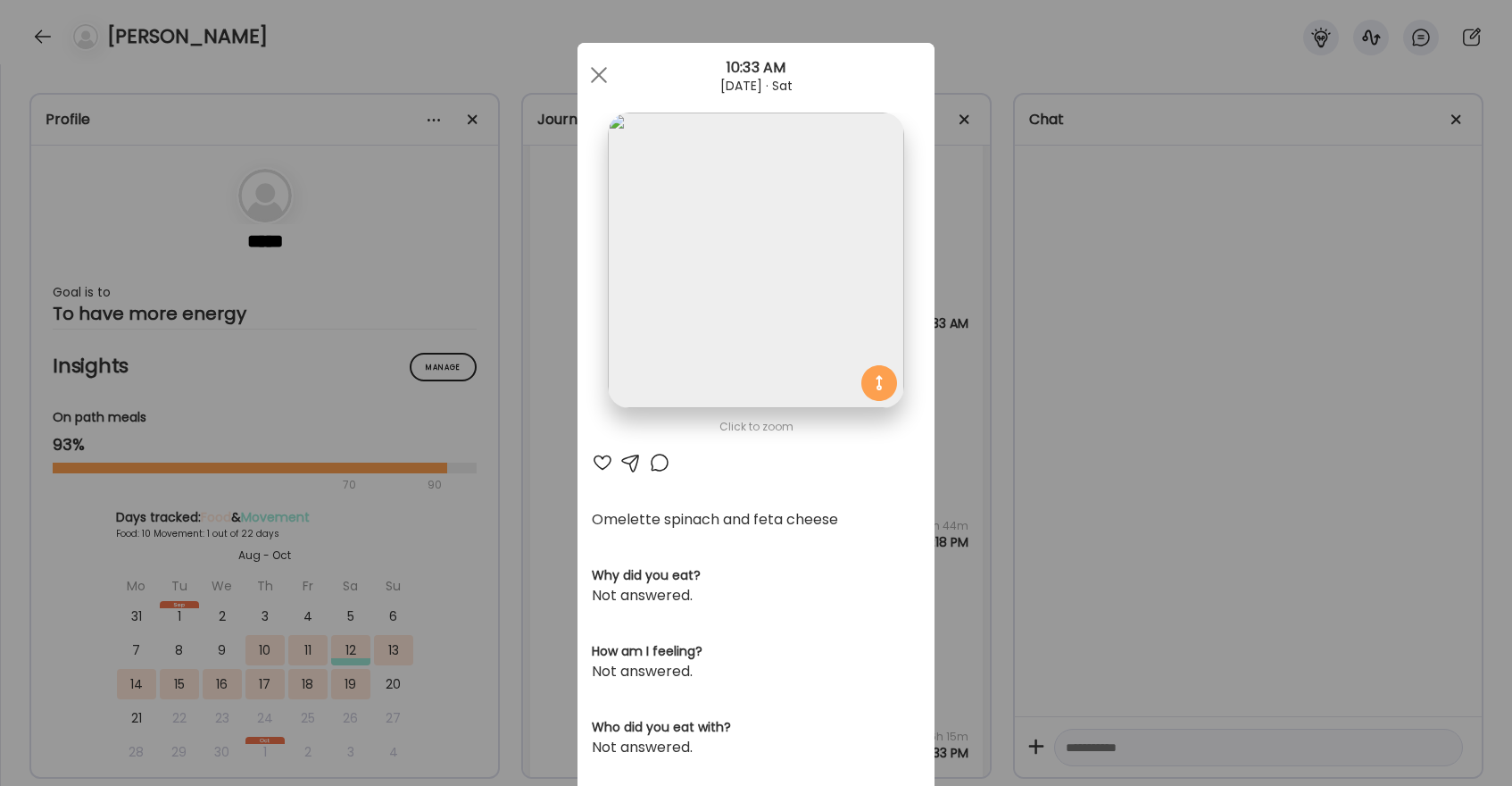
click at [603, 467] on div at bounding box center [603, 462] width 22 height 22
click at [597, 76] on span at bounding box center [599, 75] width 16 height 16
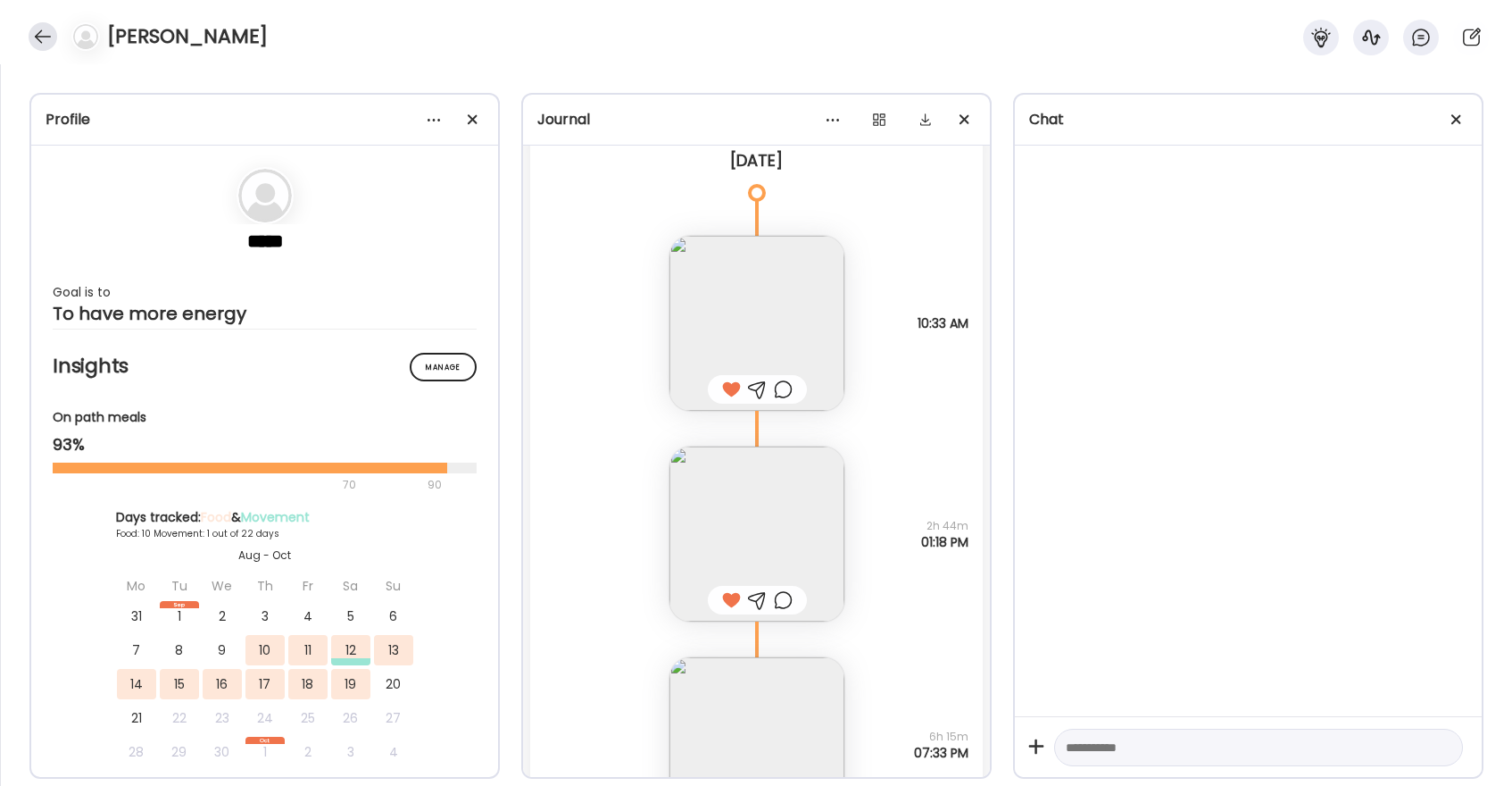
click at [47, 38] on div at bounding box center [43, 37] width 29 height 29
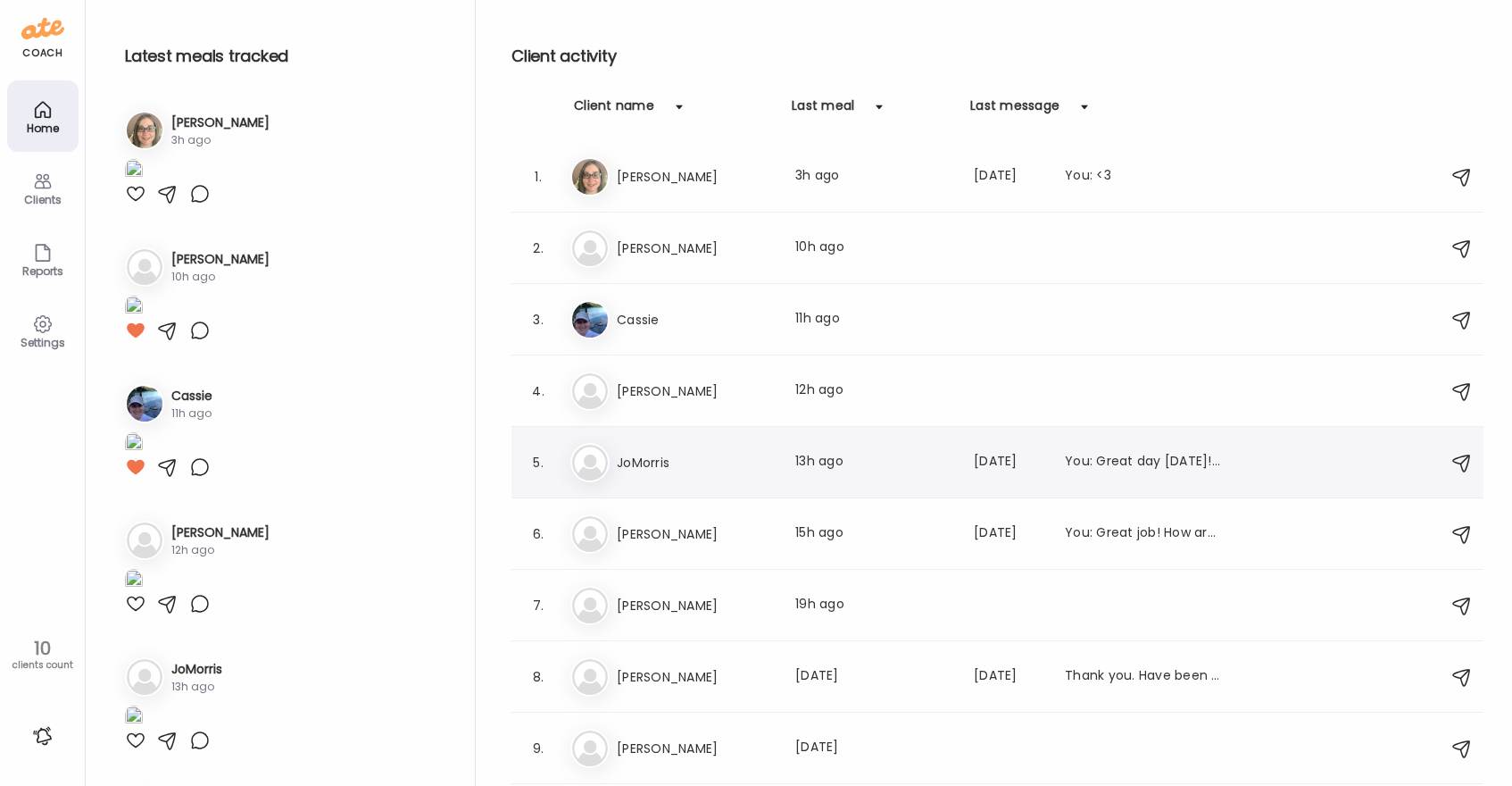
click at [660, 469] on h3 "JoMorris" at bounding box center [695, 462] width 157 height 22
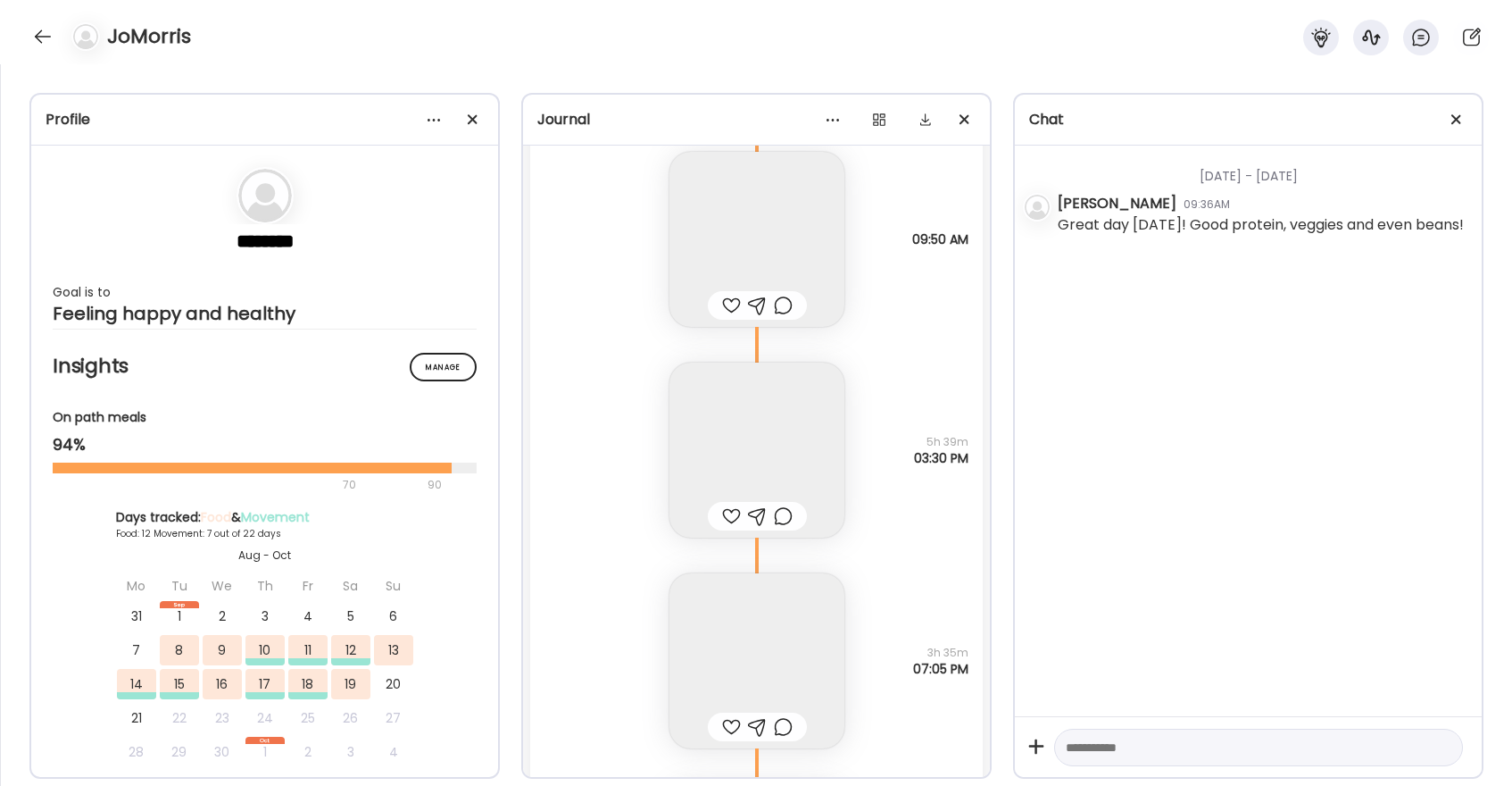
scroll to position [12340, 0]
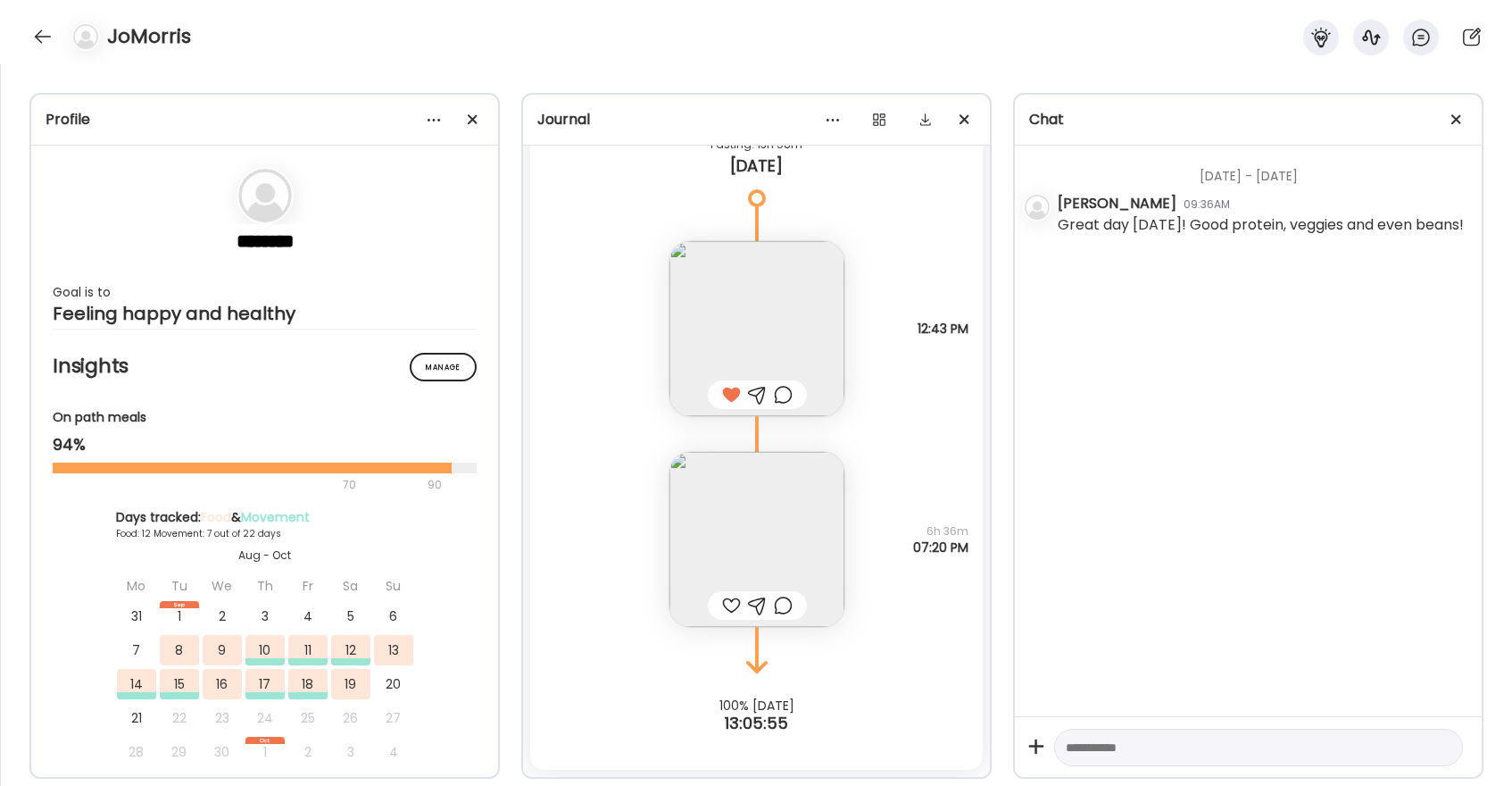
click at [733, 606] on div at bounding box center [731, 606] width 19 height 22
click at [757, 570] on img at bounding box center [756, 539] width 175 height 175
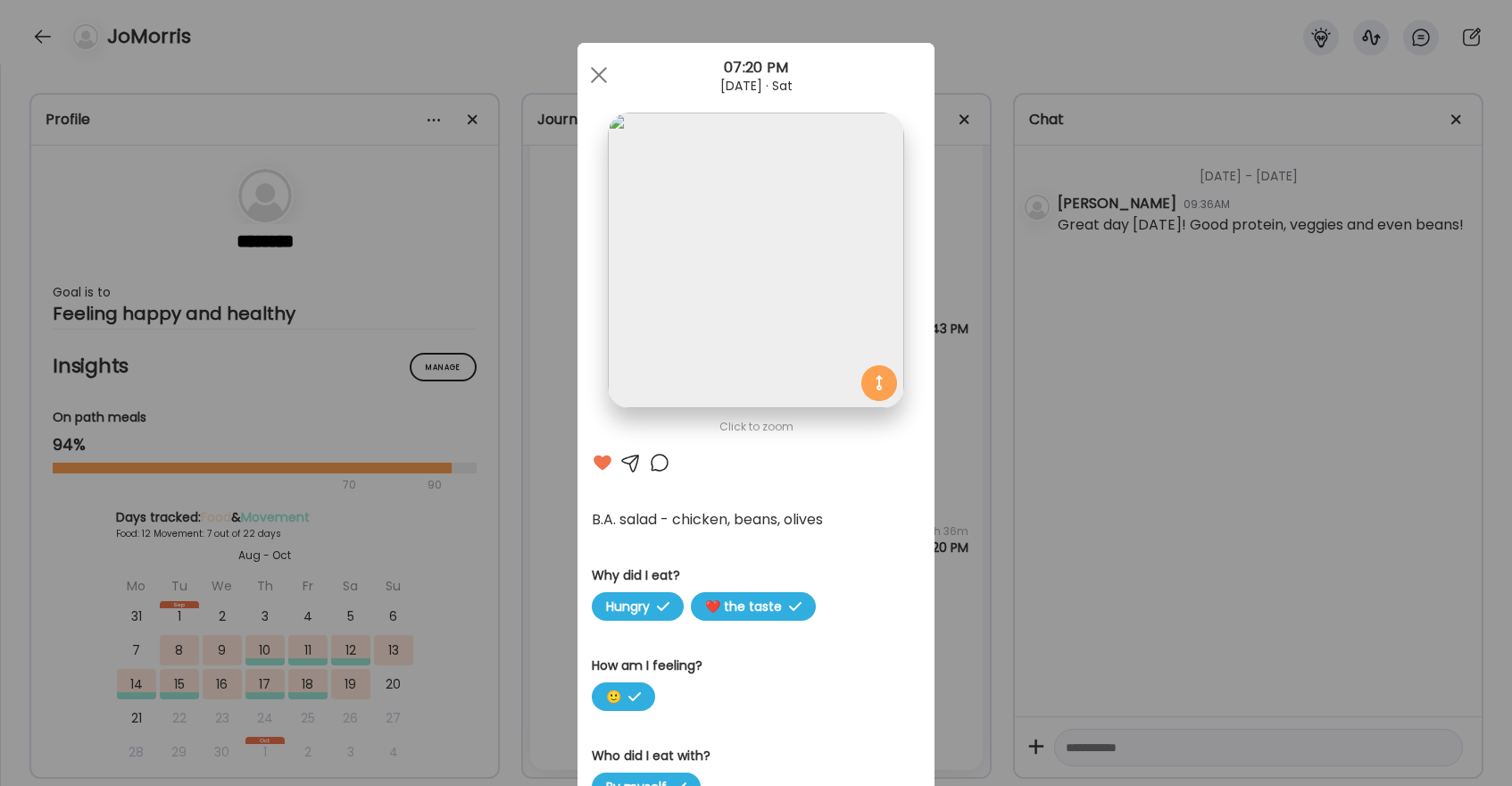
click at [662, 463] on div at bounding box center [660, 462] width 22 height 22
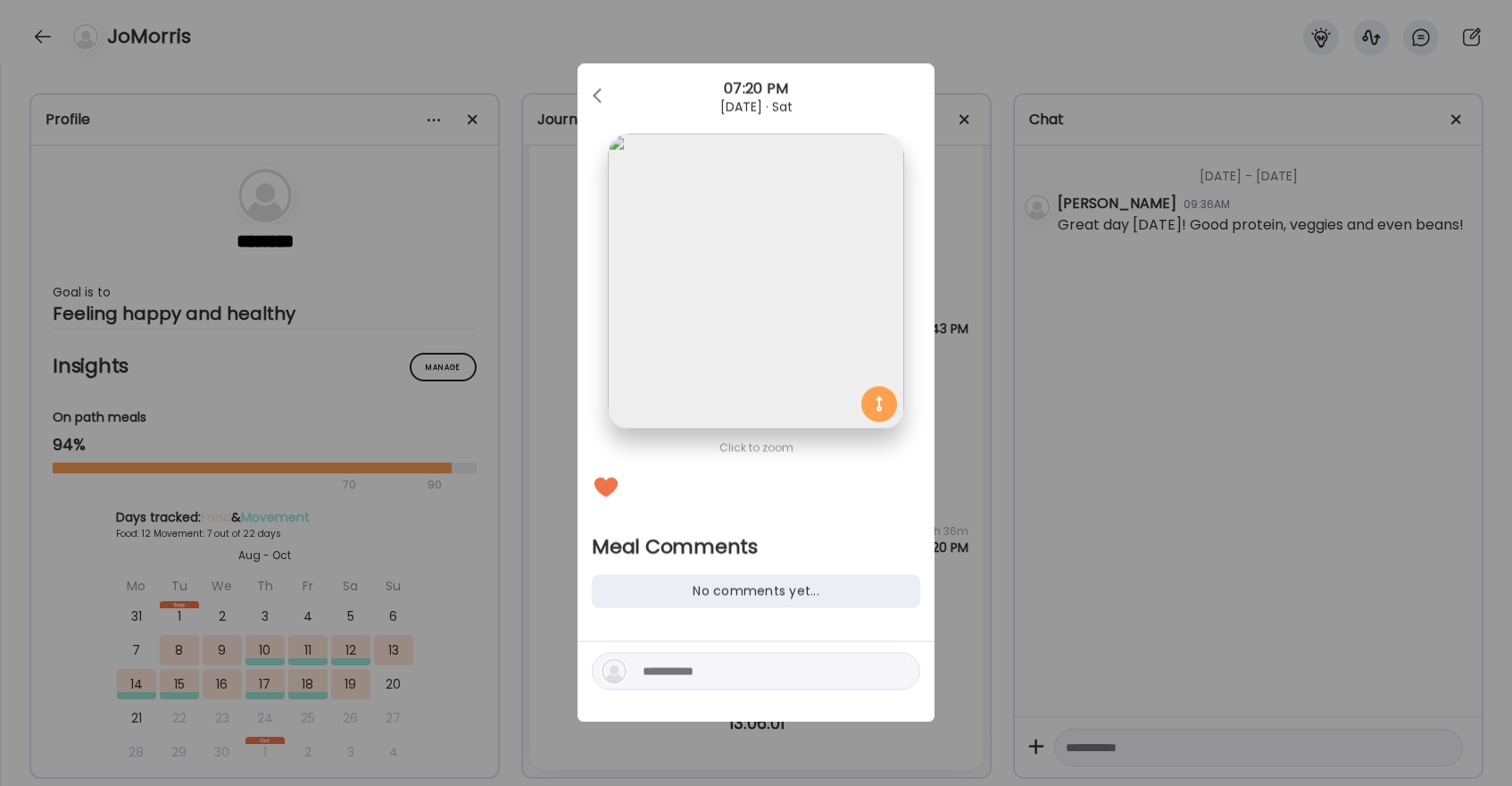
click at [696, 681] on textarea at bounding box center [763, 671] width 241 height 22
type textarea "*****"
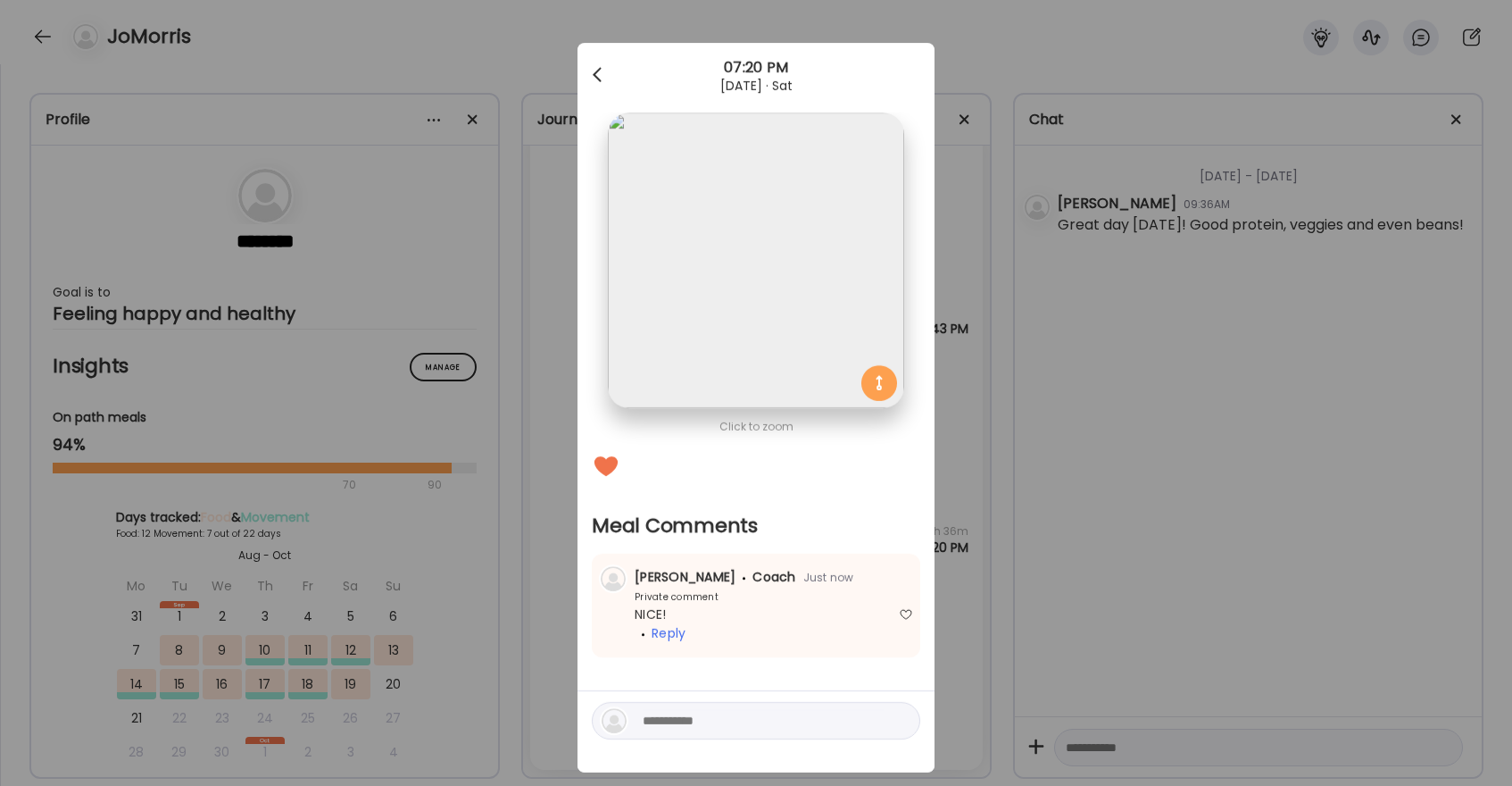
click at [600, 67] on span at bounding box center [597, 71] width 9 height 9
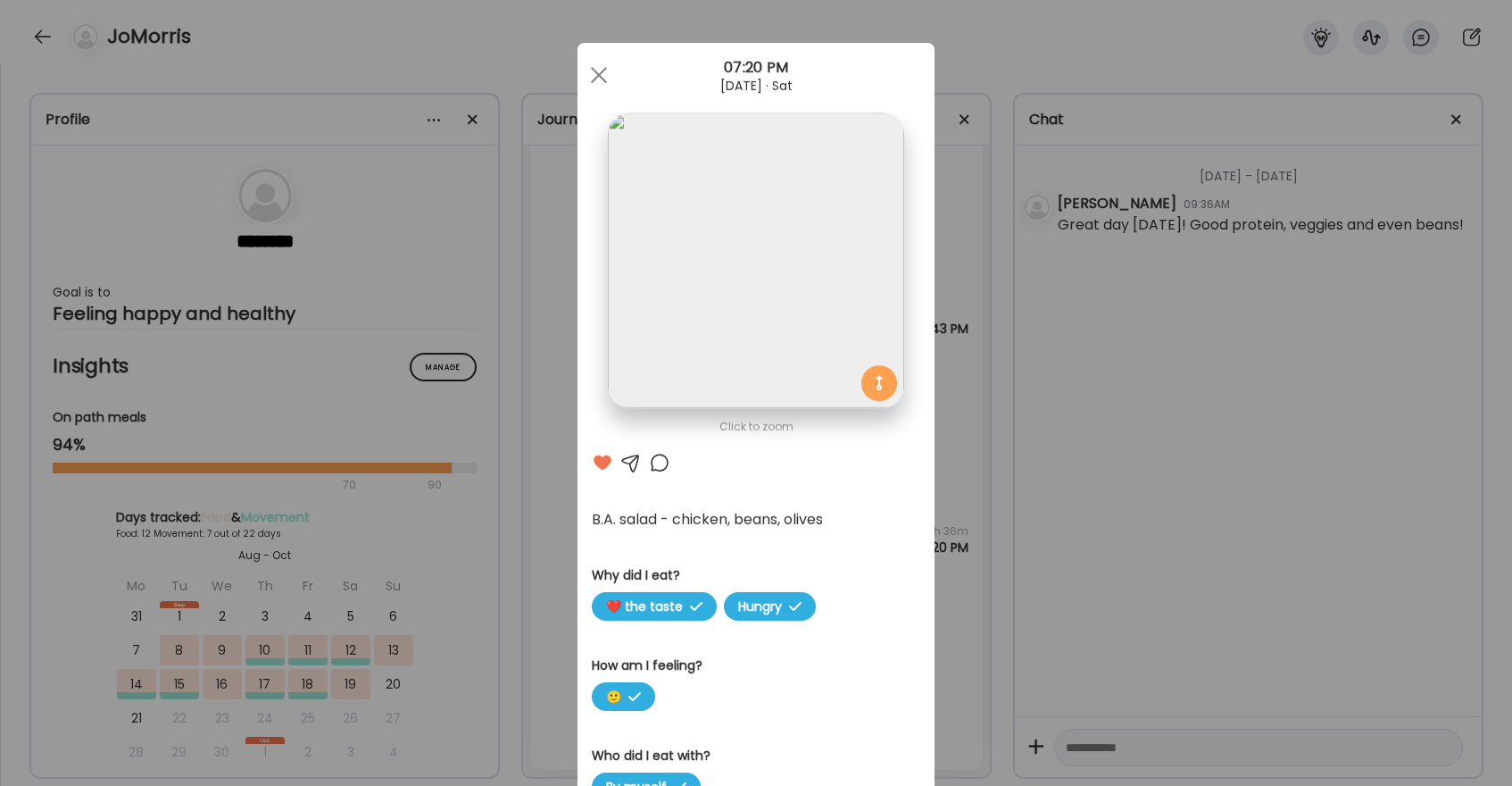
click at [600, 67] on div at bounding box center [599, 75] width 36 height 36
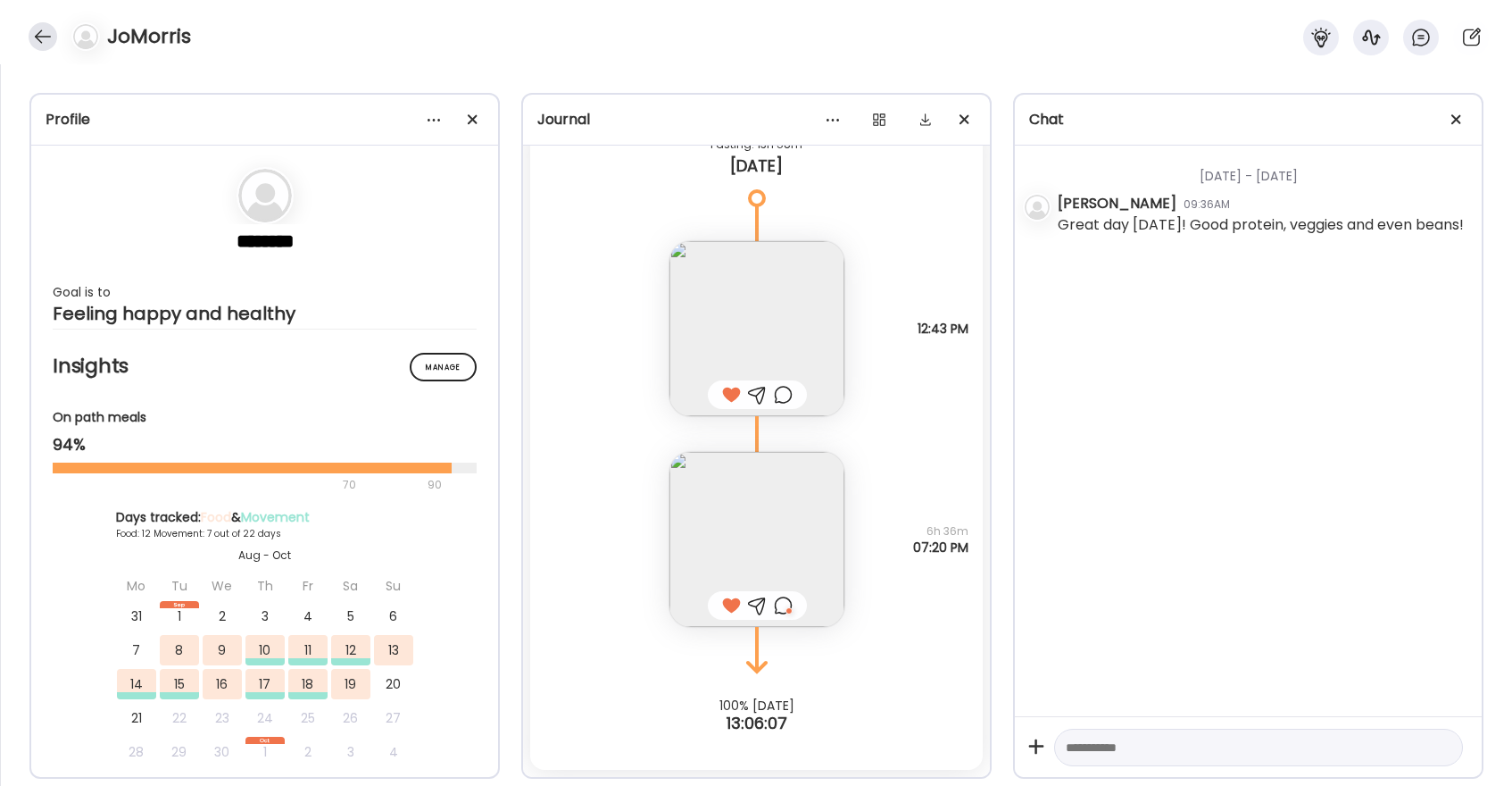
click at [44, 42] on div at bounding box center [43, 37] width 29 height 29
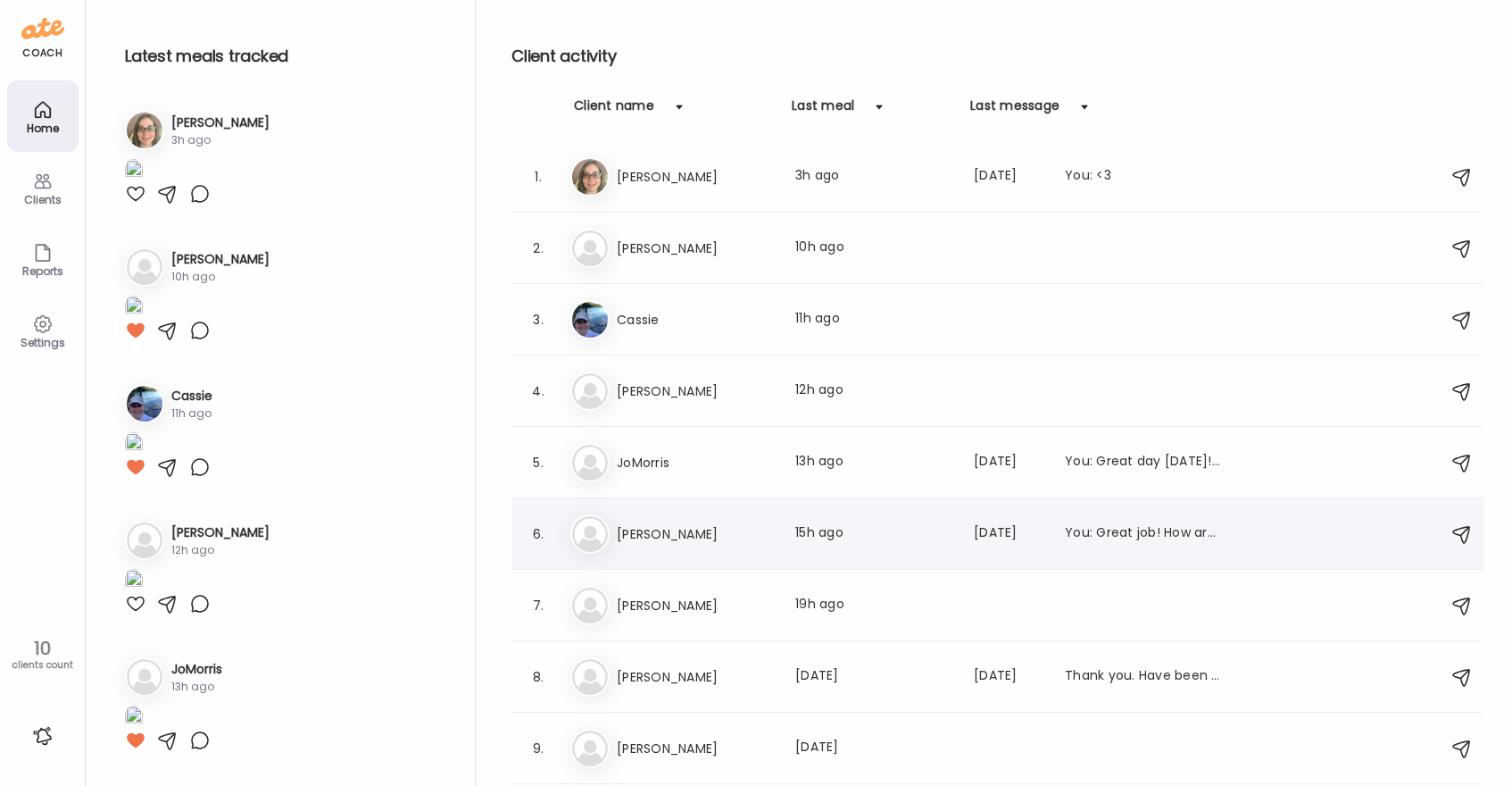
click at [704, 533] on h3 "[PERSON_NAME]" at bounding box center [695, 535] width 157 height 22
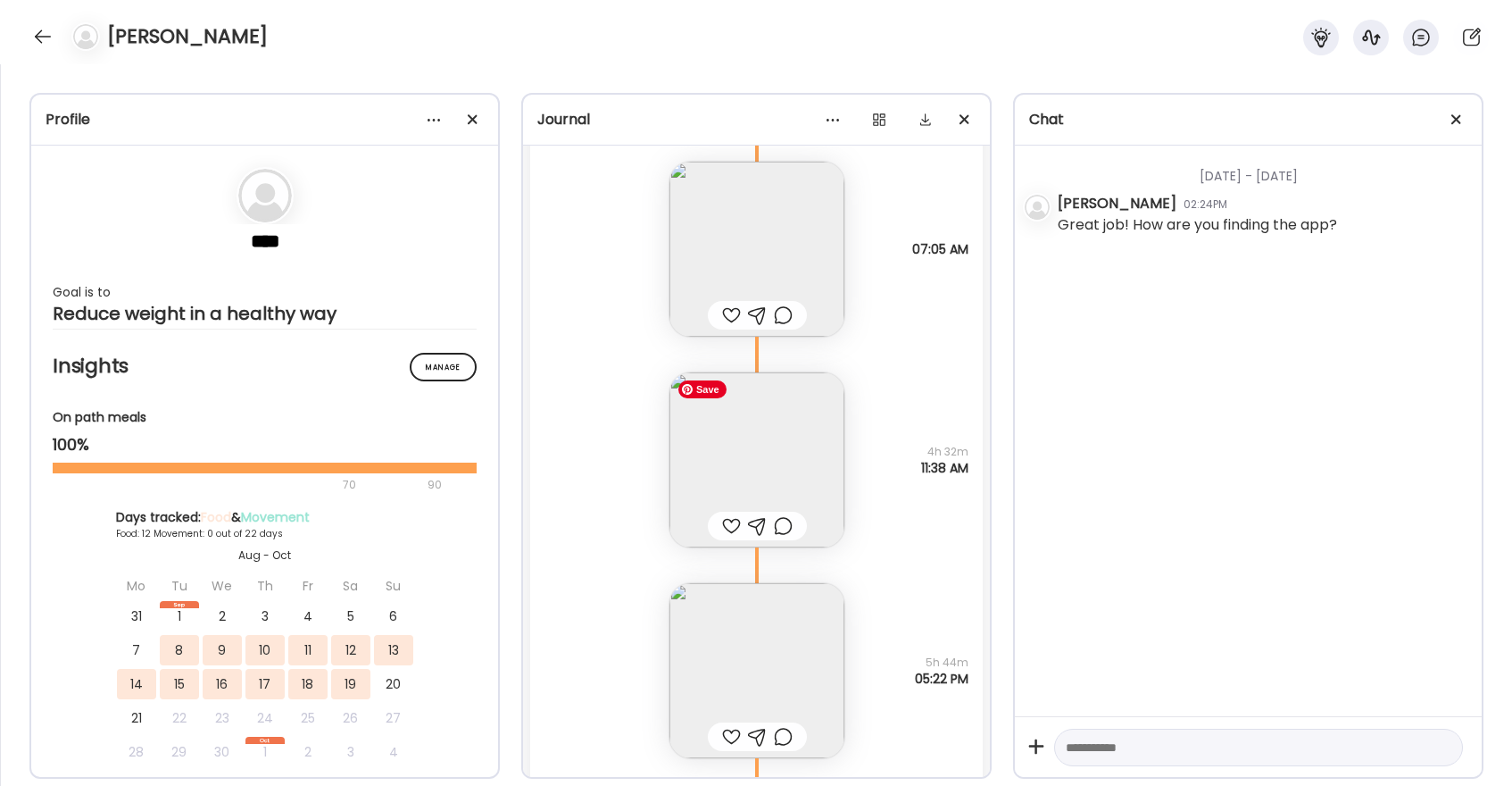
scroll to position [11544, 0]
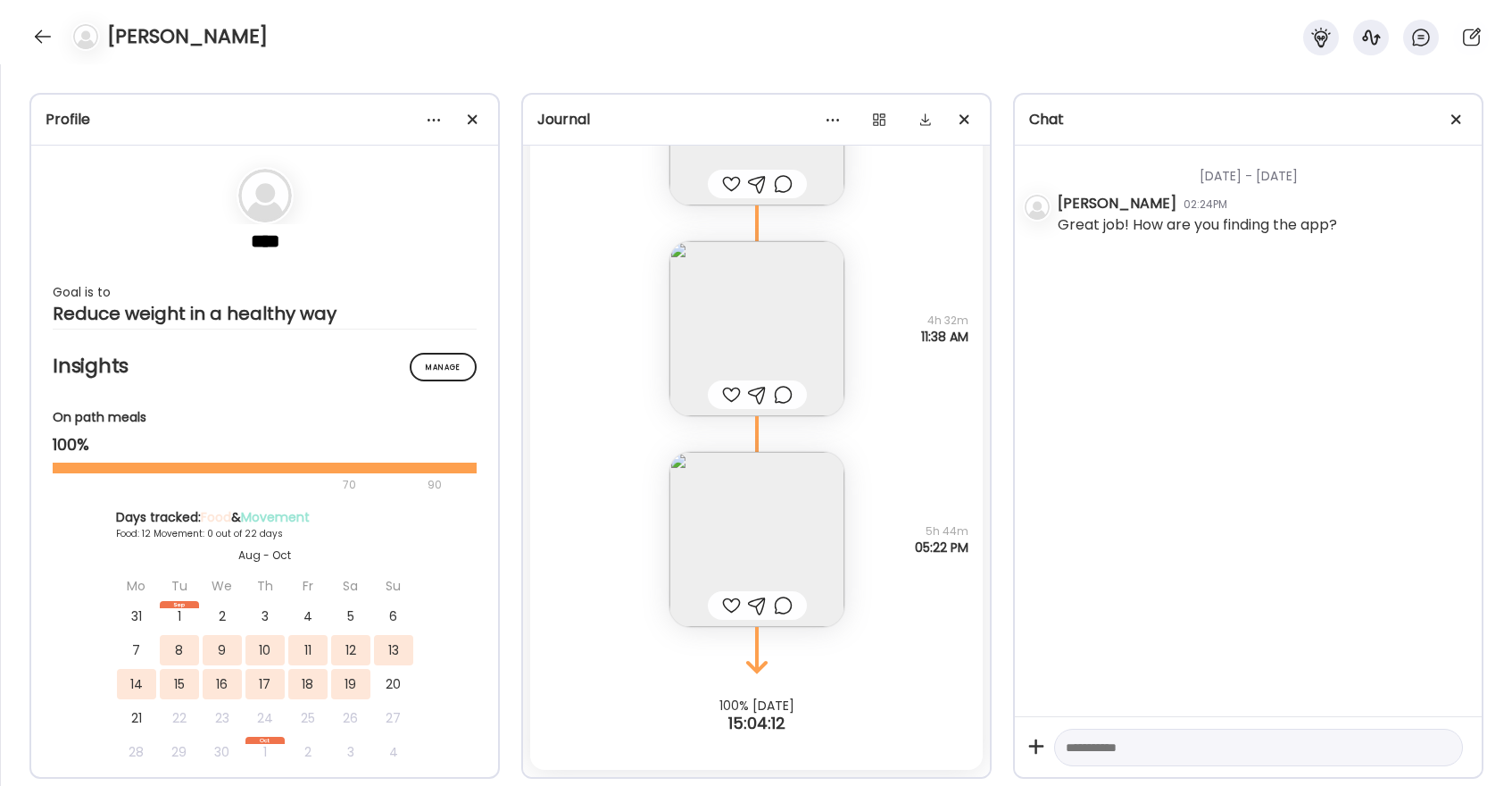
click at [729, 604] on div at bounding box center [731, 606] width 19 height 22
click at [44, 41] on div at bounding box center [43, 37] width 29 height 29
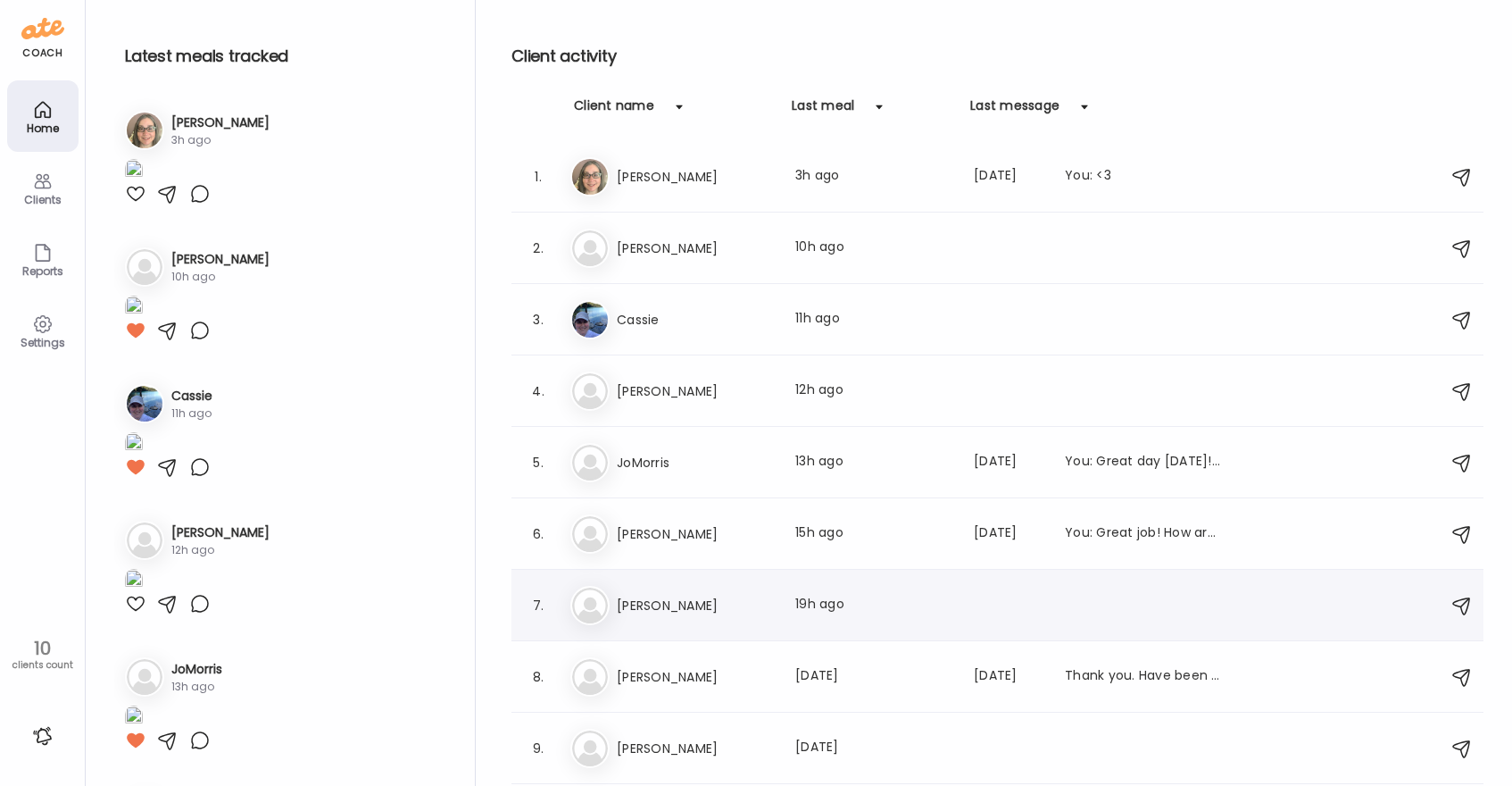
click at [665, 599] on h3 "[PERSON_NAME]" at bounding box center [695, 606] width 157 height 22
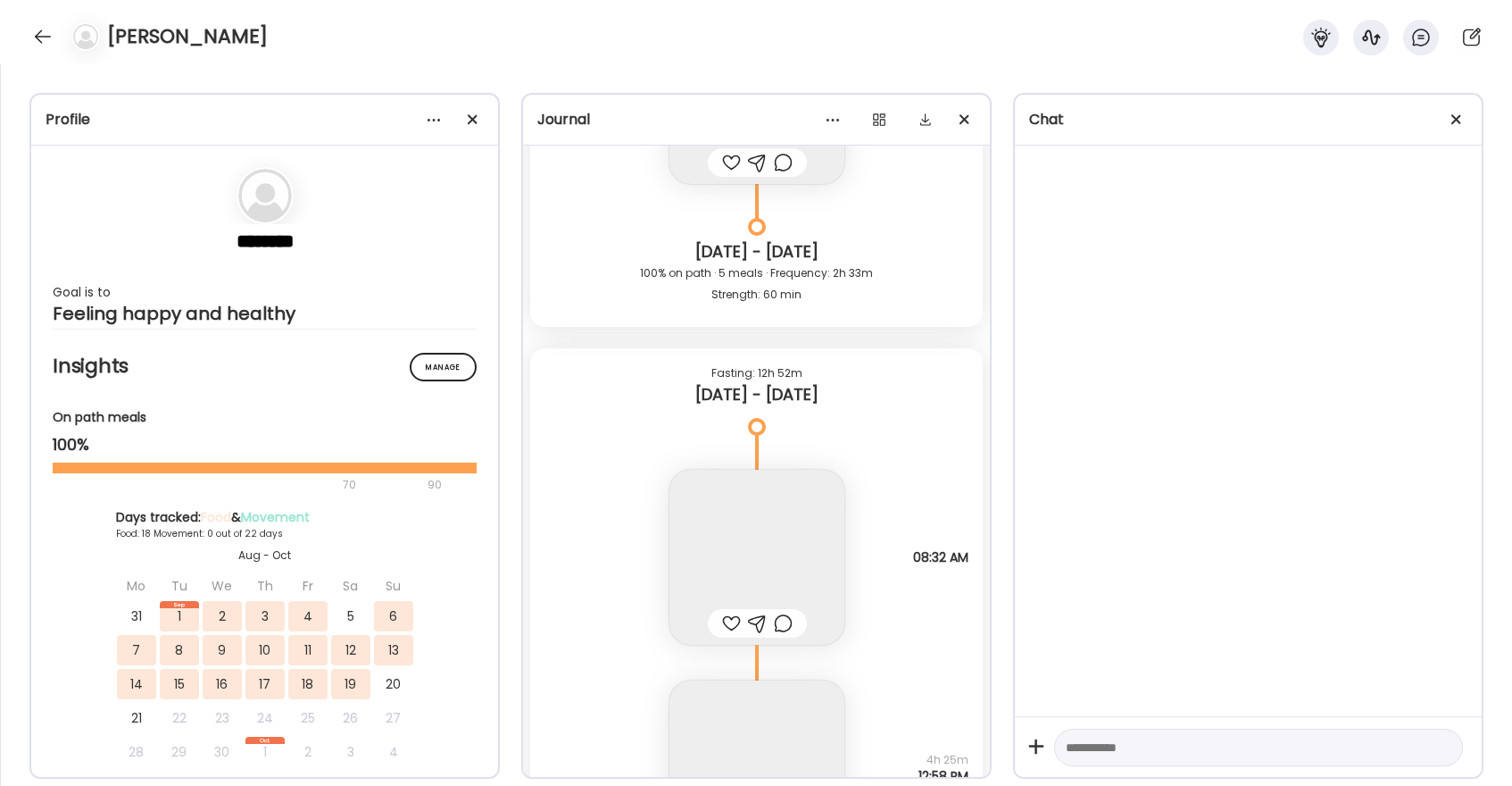
scroll to position [49627, 0]
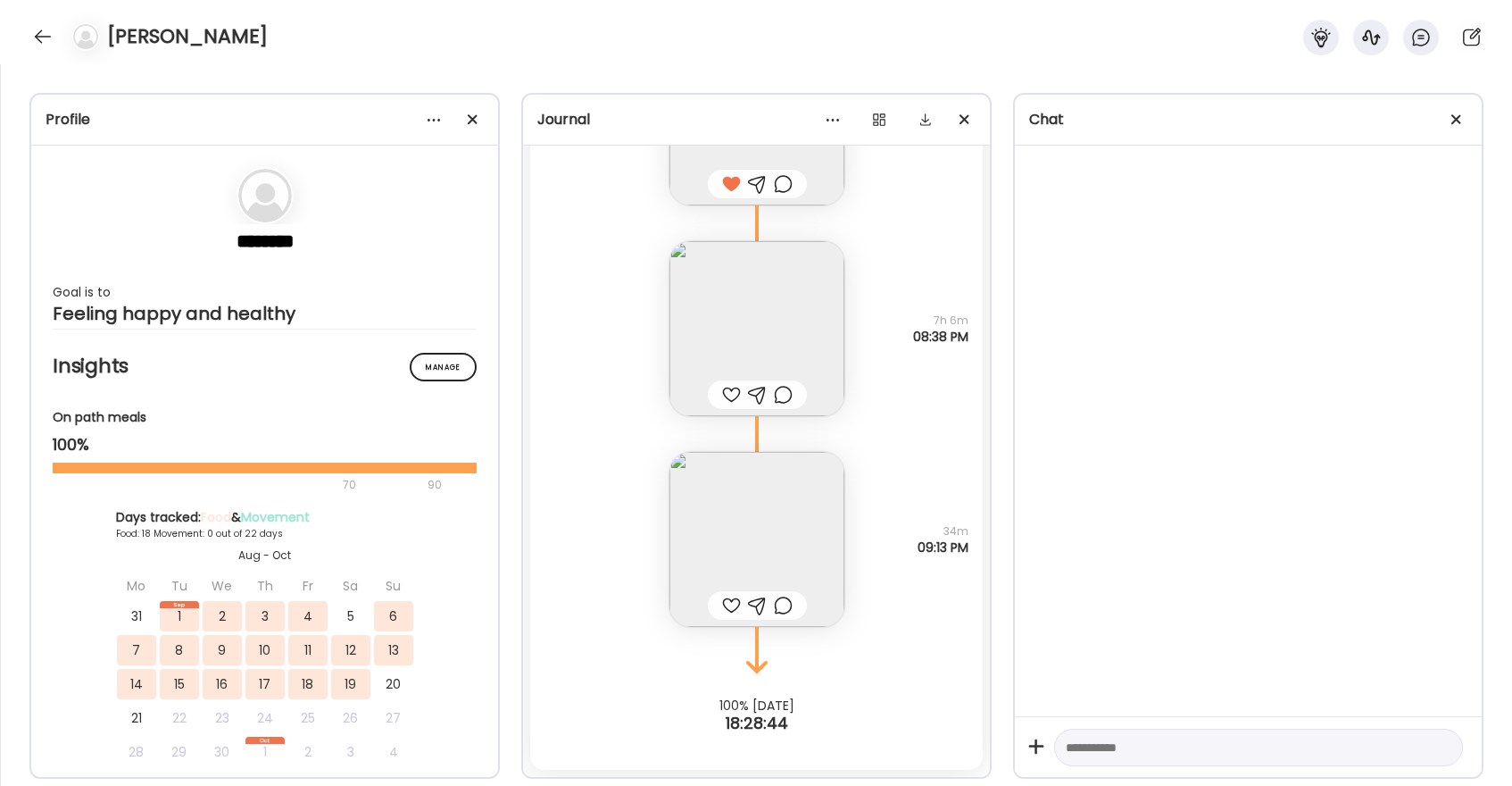
click at [748, 525] on img at bounding box center [756, 539] width 175 height 175
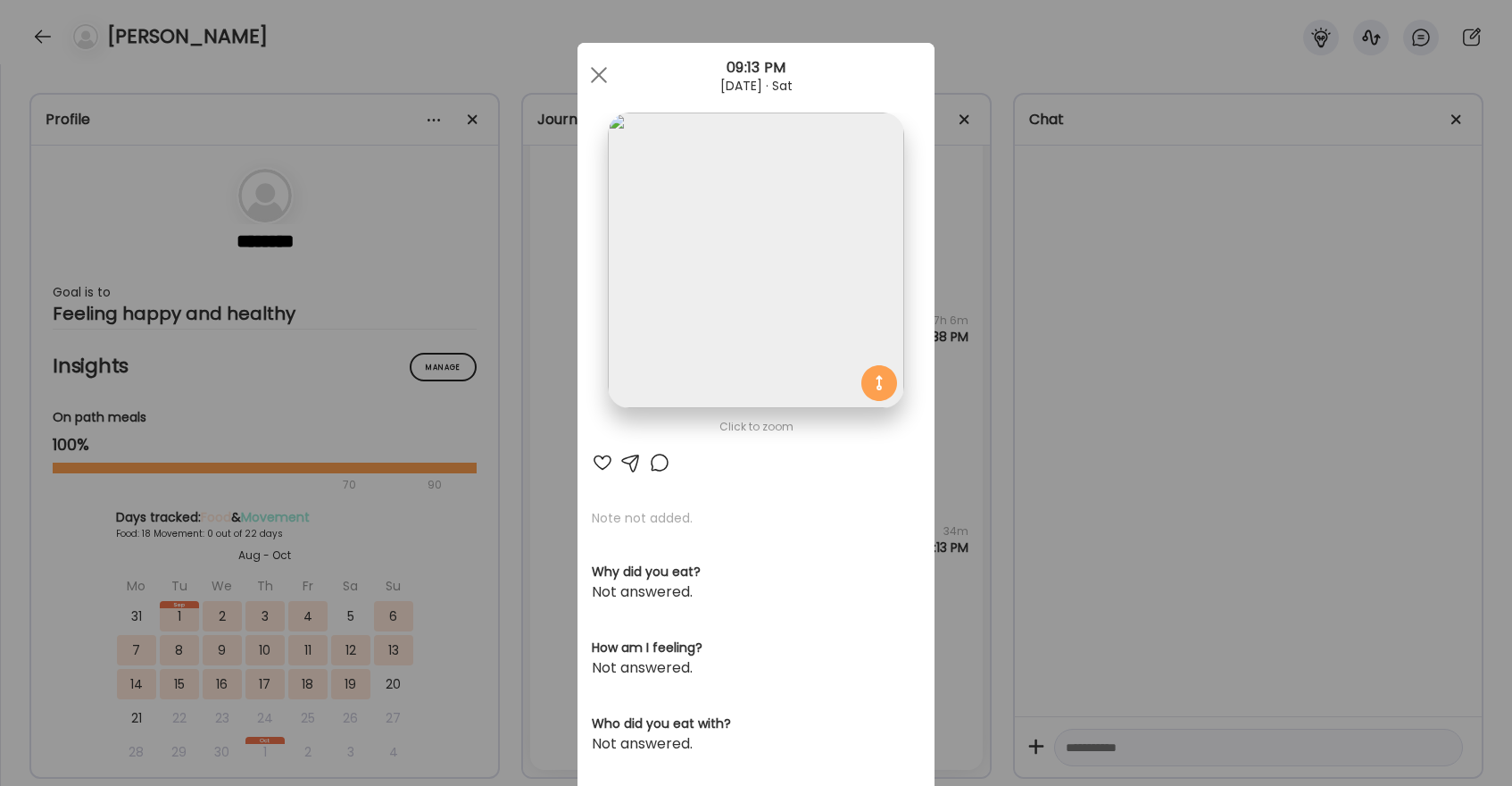
click at [602, 461] on div at bounding box center [603, 462] width 22 height 22
click at [659, 462] on div at bounding box center [660, 462] width 22 height 22
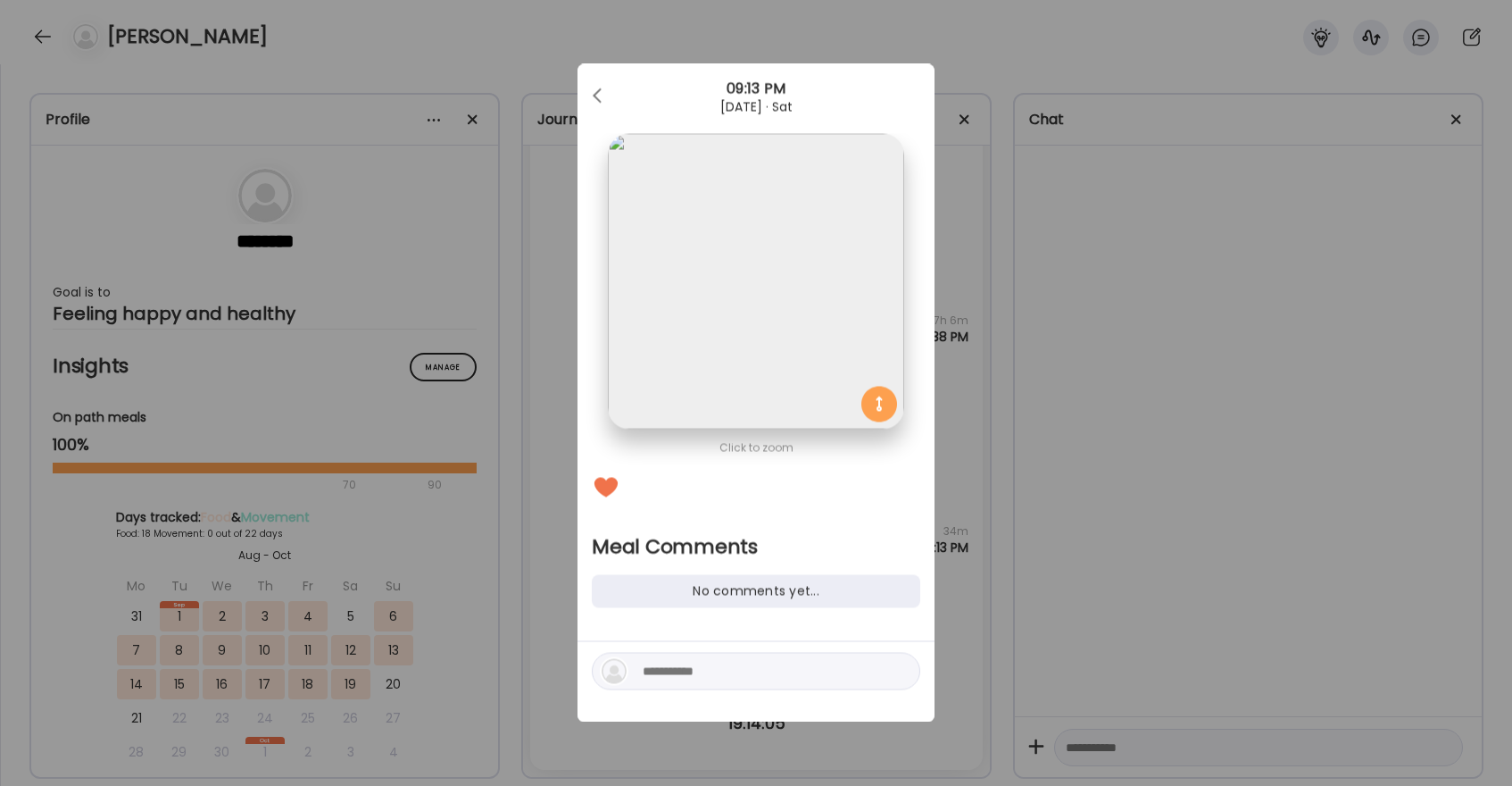
click at [674, 678] on textarea at bounding box center [763, 671] width 241 height 22
type textarea "**********"
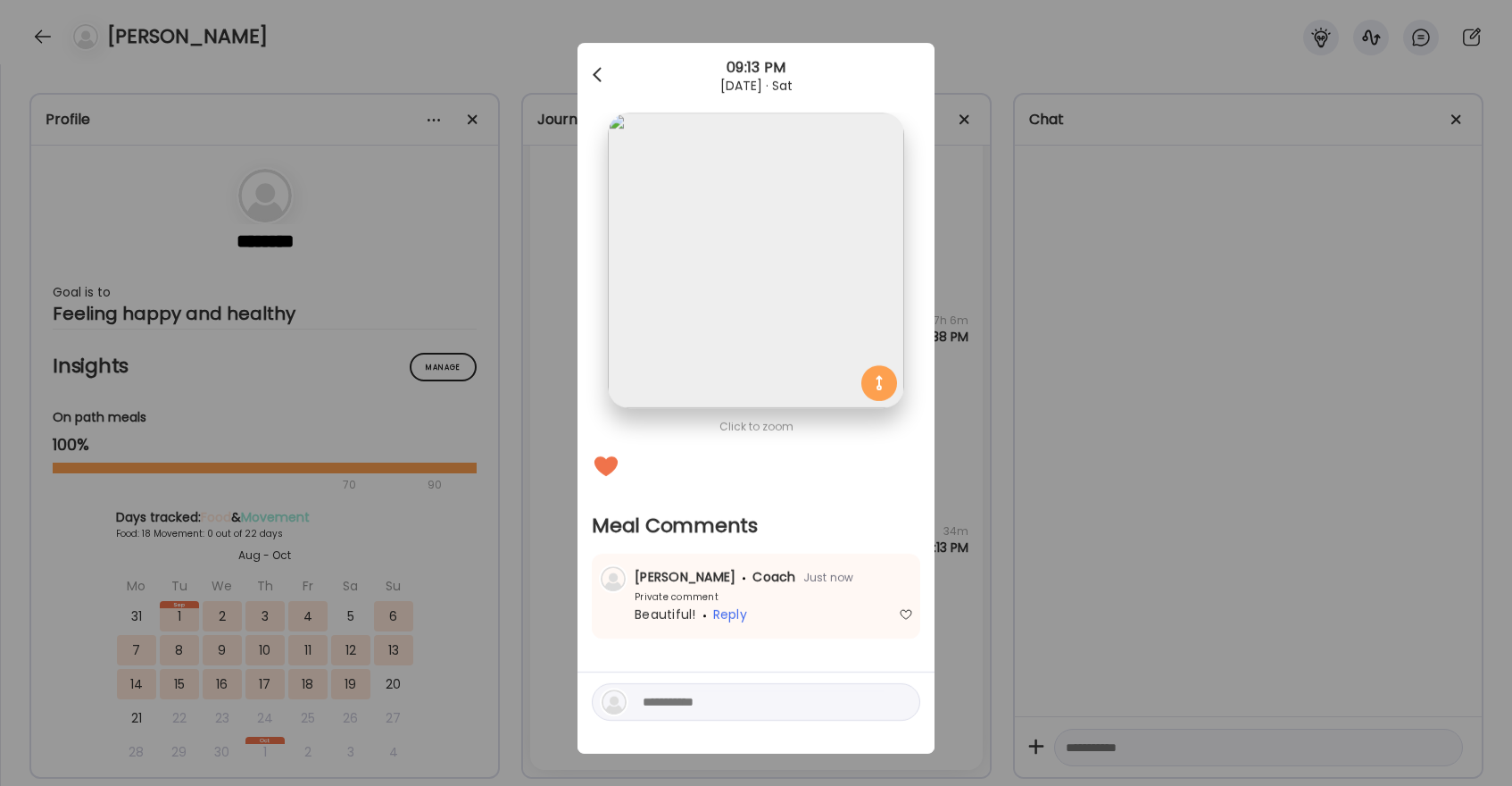
click at [601, 70] on div at bounding box center [599, 75] width 36 height 36
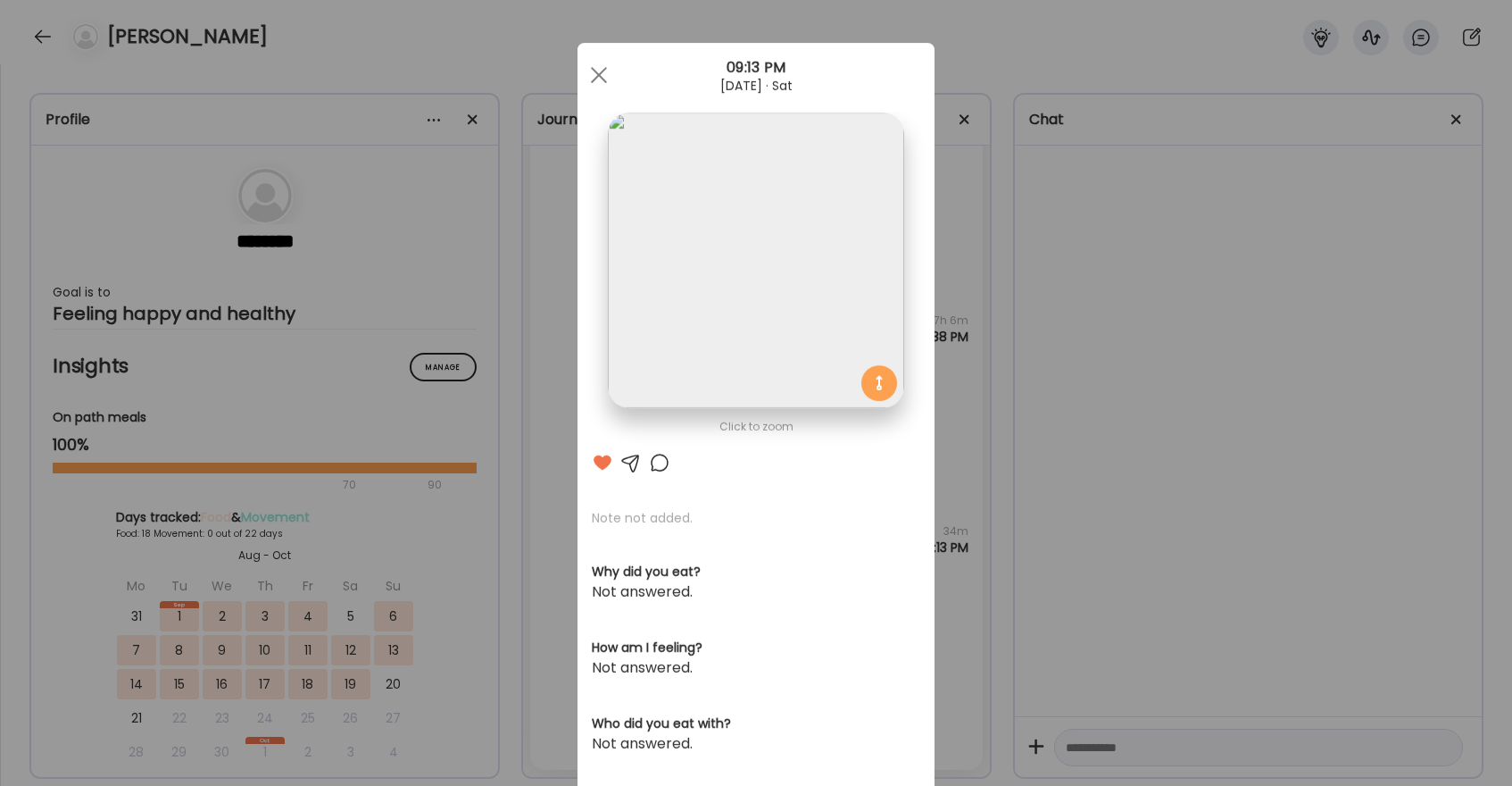
click at [601, 70] on span at bounding box center [599, 75] width 16 height 16
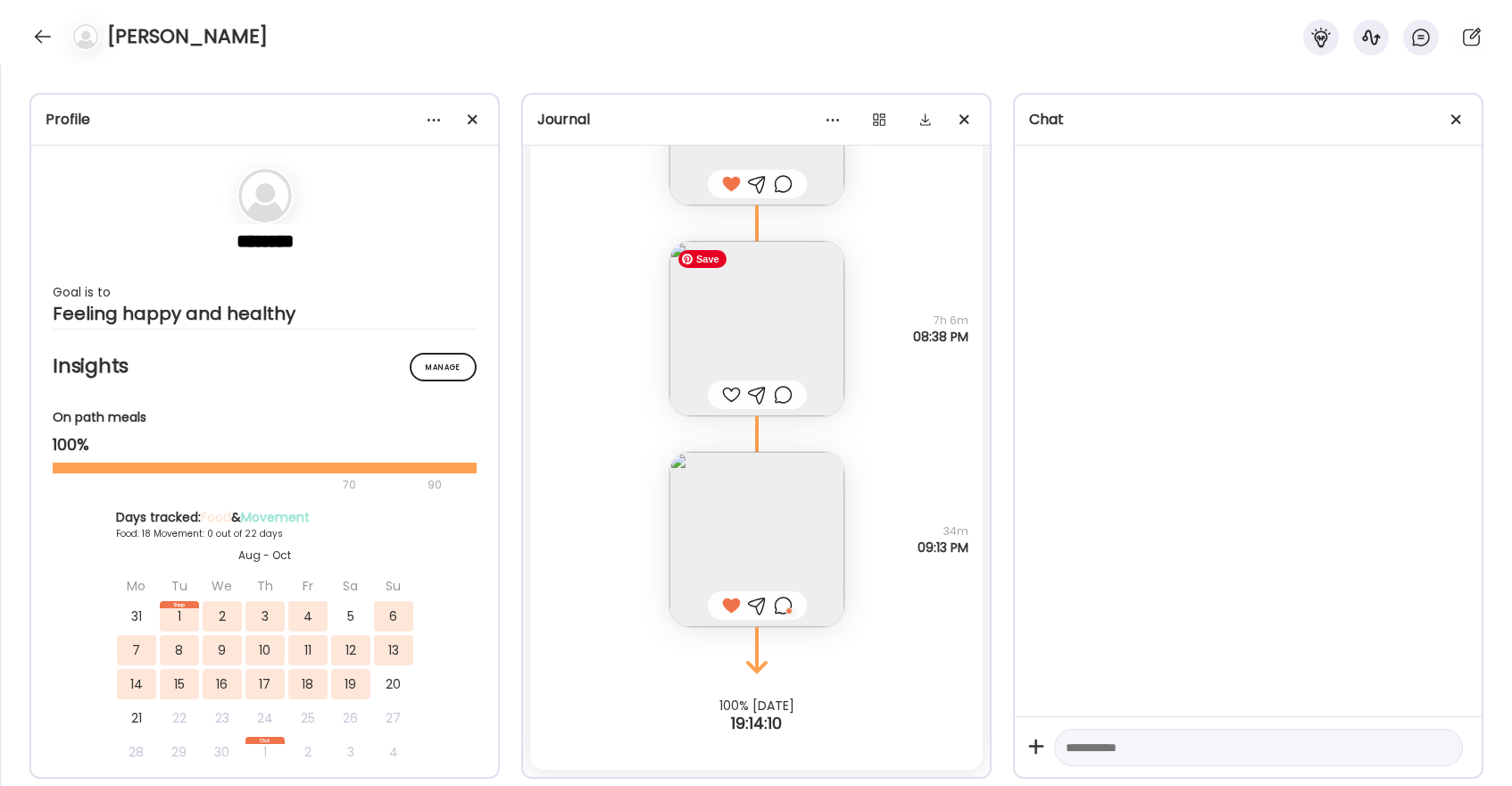
click at [739, 310] on img at bounding box center [756, 329] width 175 height 175
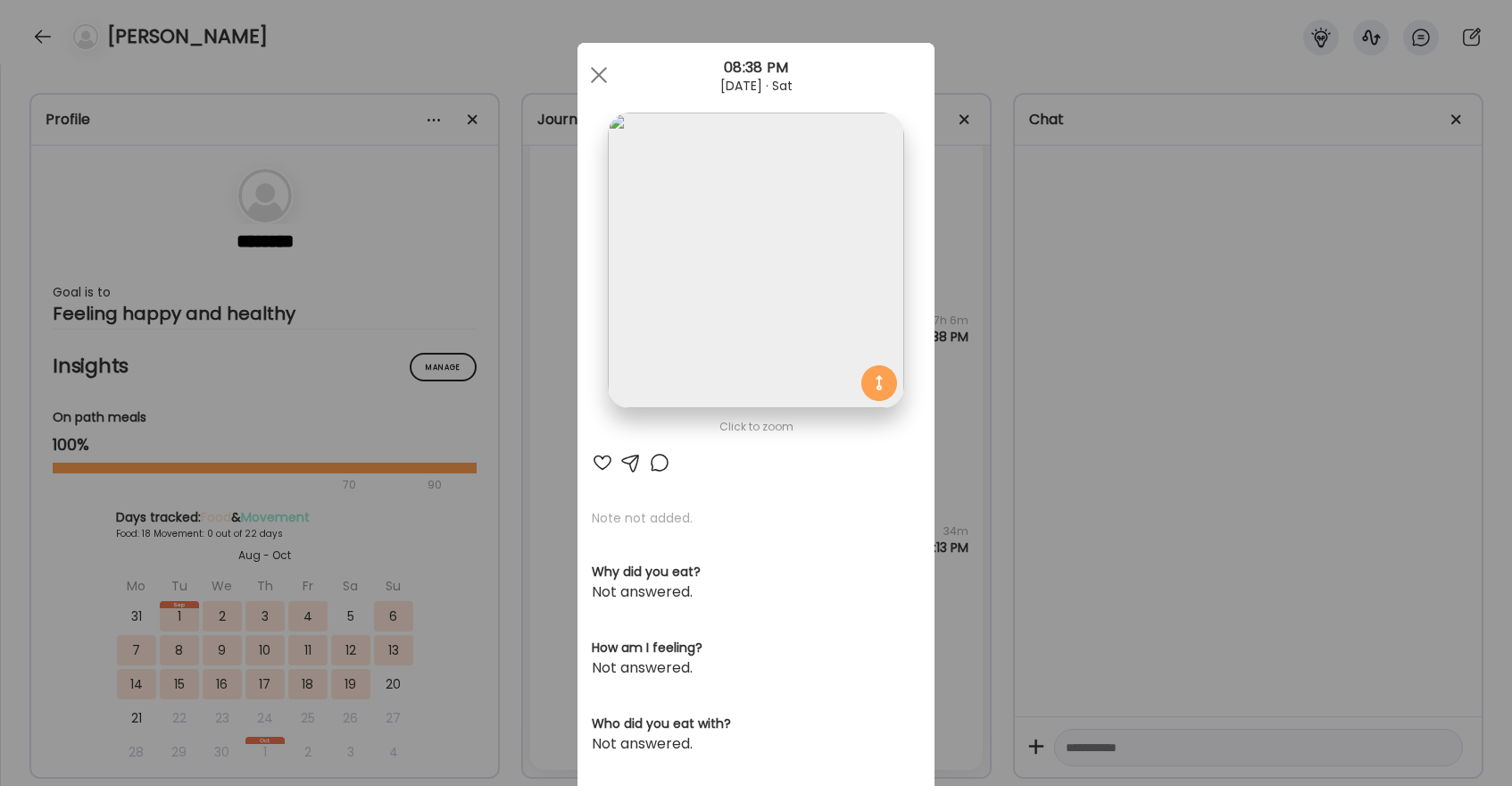
click at [599, 464] on div at bounding box center [603, 462] width 22 height 22
click at [598, 68] on div at bounding box center [599, 75] width 36 height 36
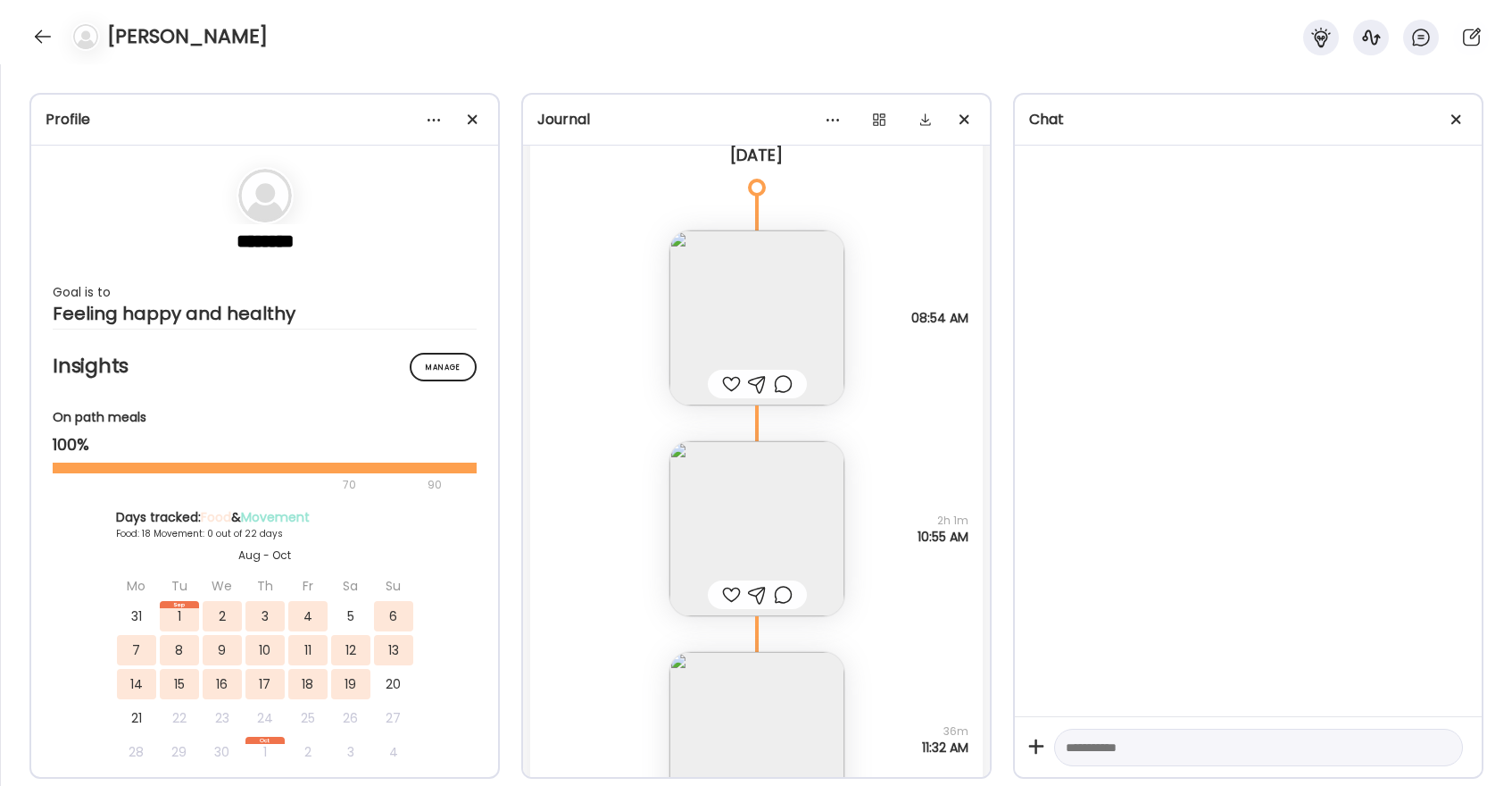
scroll to position [48793, 0]
click at [47, 34] on div at bounding box center [43, 37] width 29 height 29
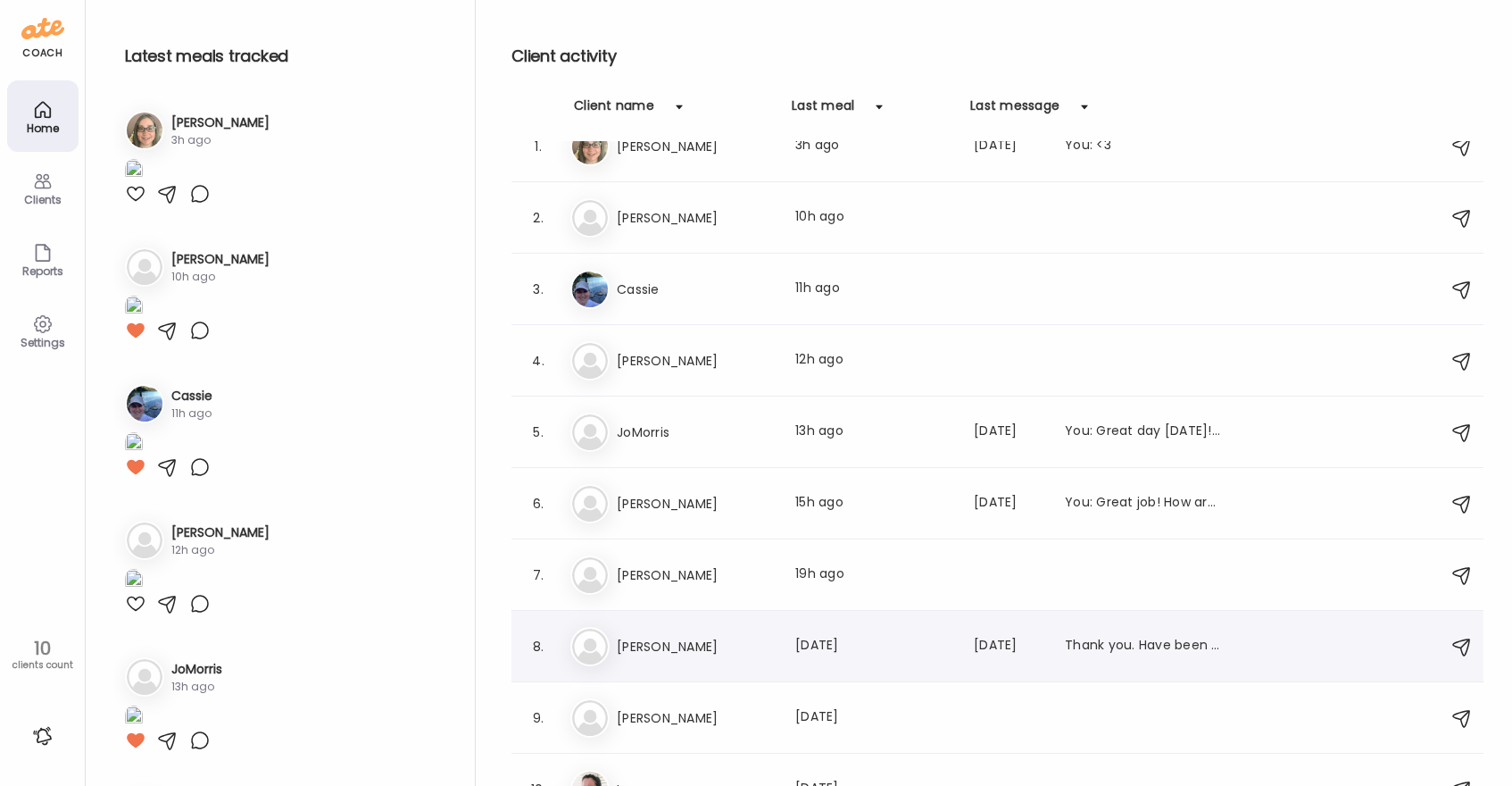
scroll to position [32, 0]
click at [688, 653] on h3 "[PERSON_NAME]" at bounding box center [695, 644] width 157 height 22
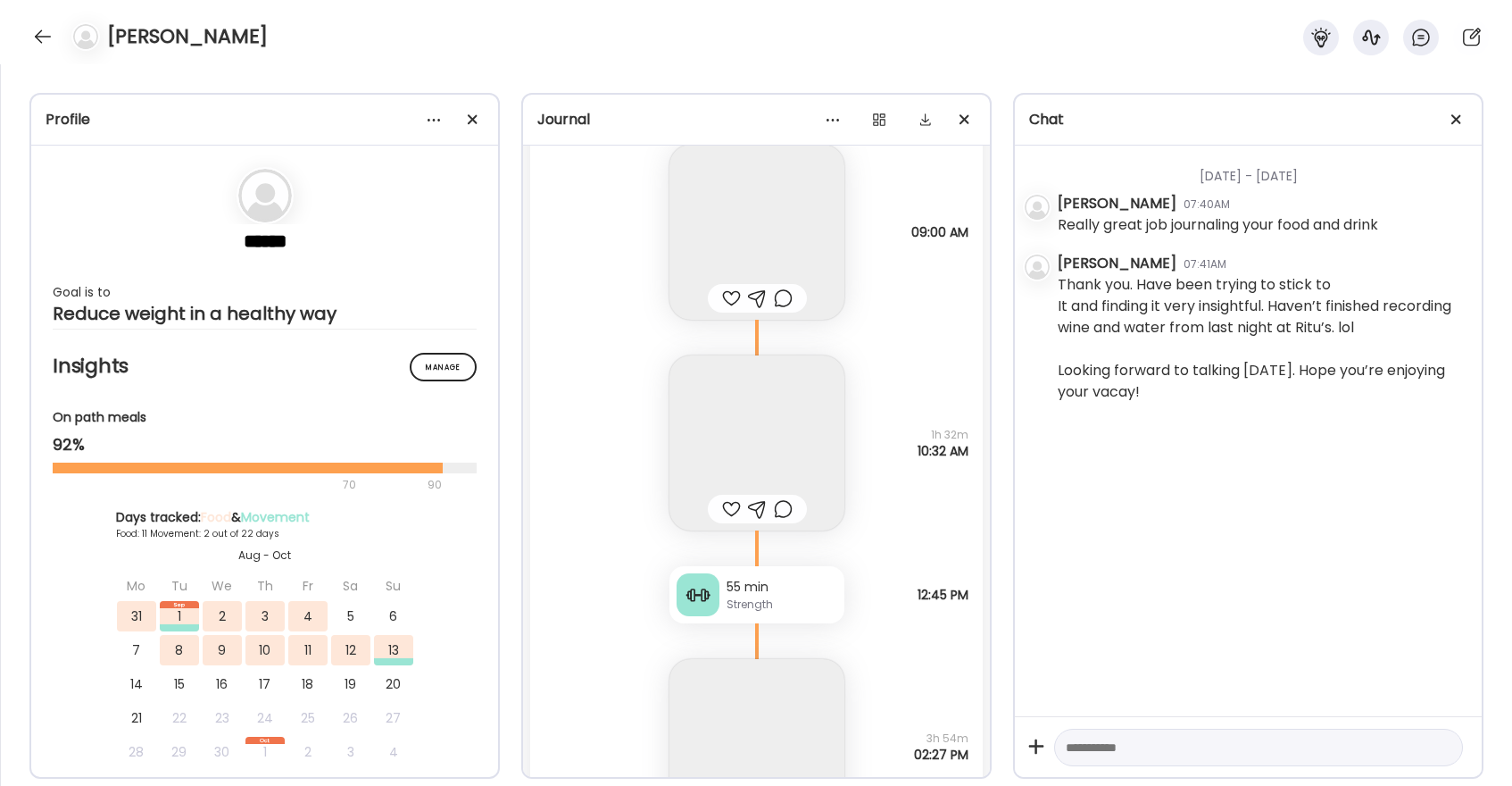
scroll to position [29891, 0]
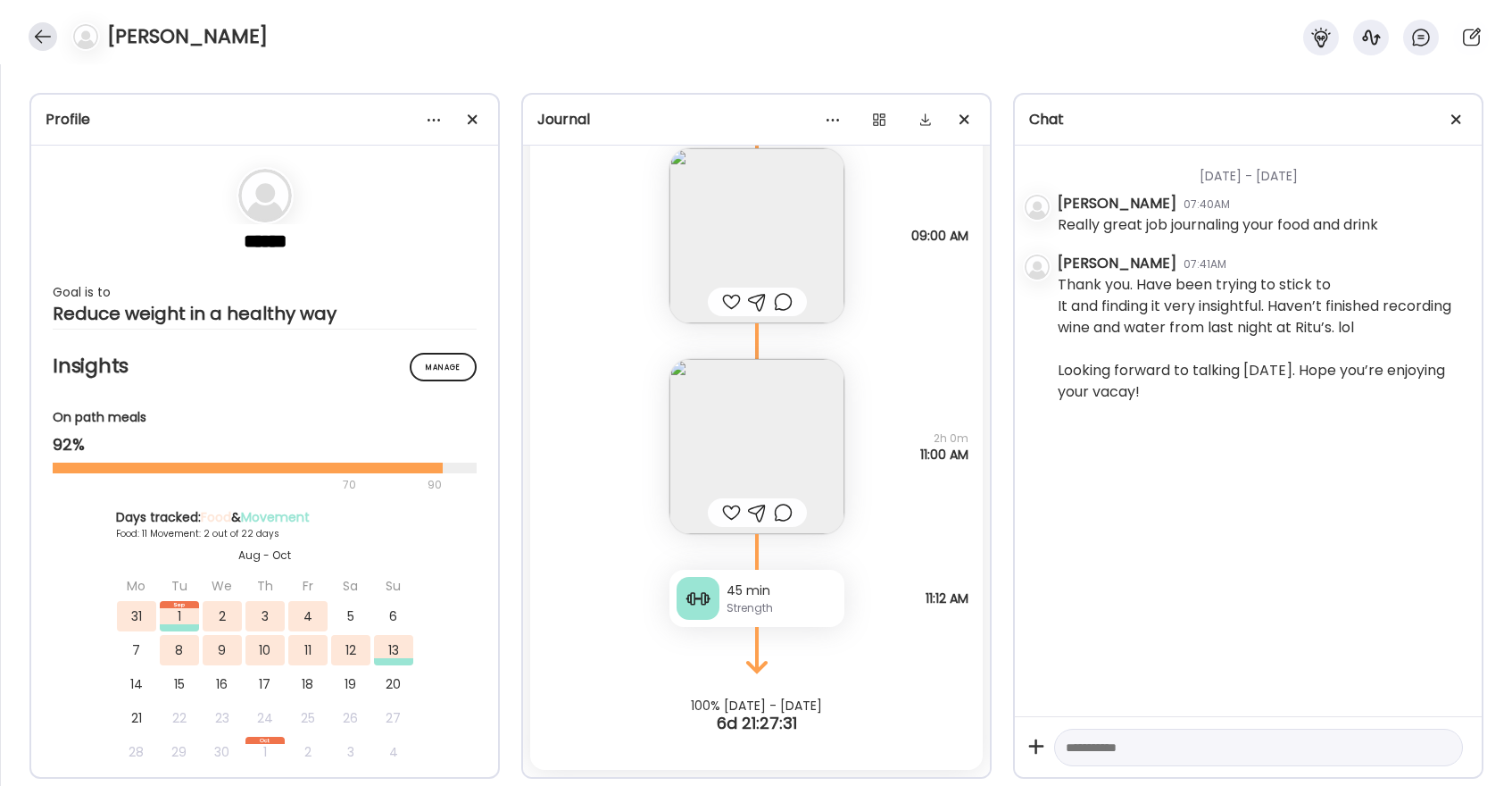
click at [42, 32] on div at bounding box center [43, 37] width 29 height 29
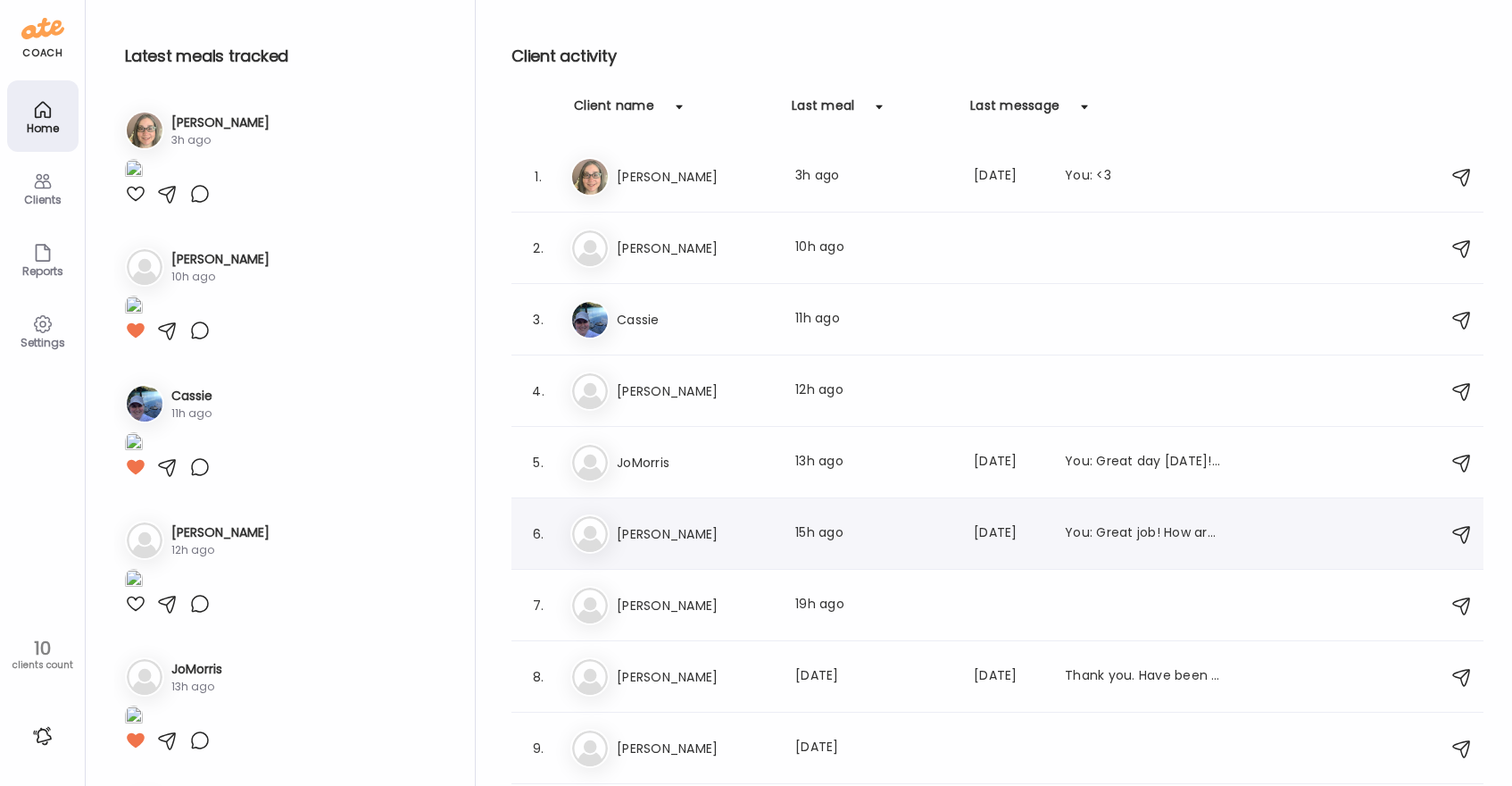
scroll to position [60, 0]
